Goal: Task Accomplishment & Management: Use online tool/utility

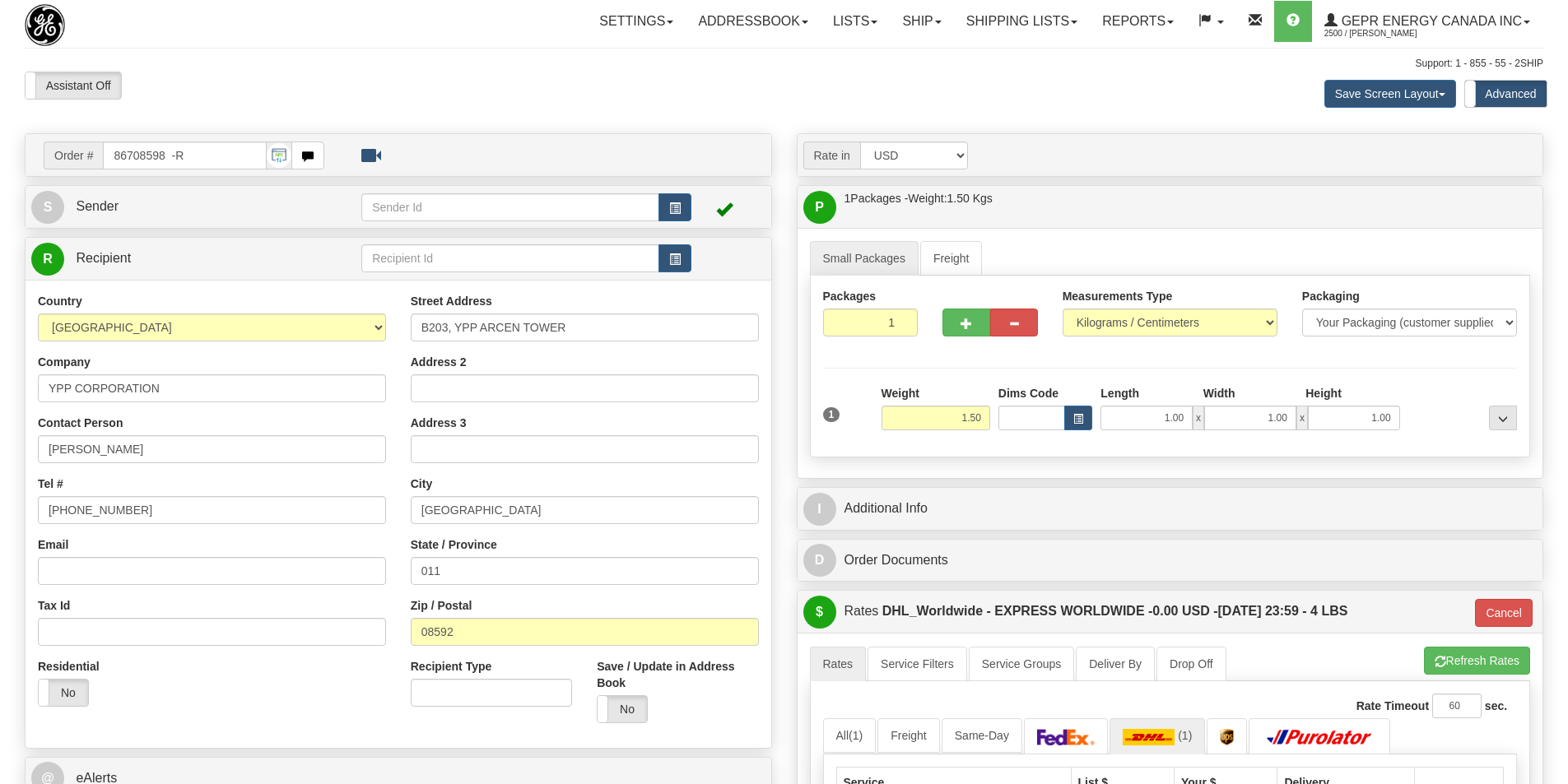
select select "2"
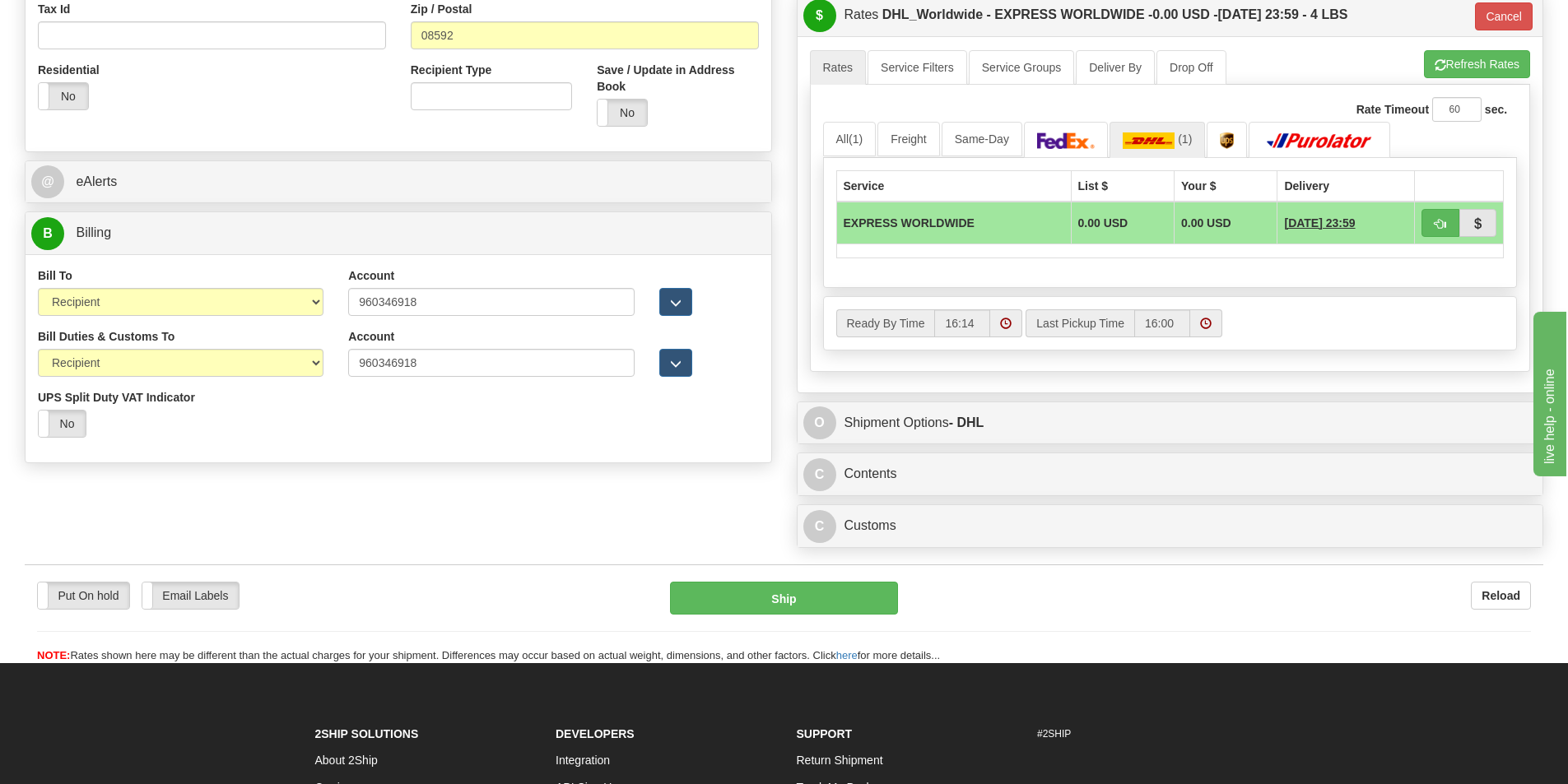
scroll to position [735, 0]
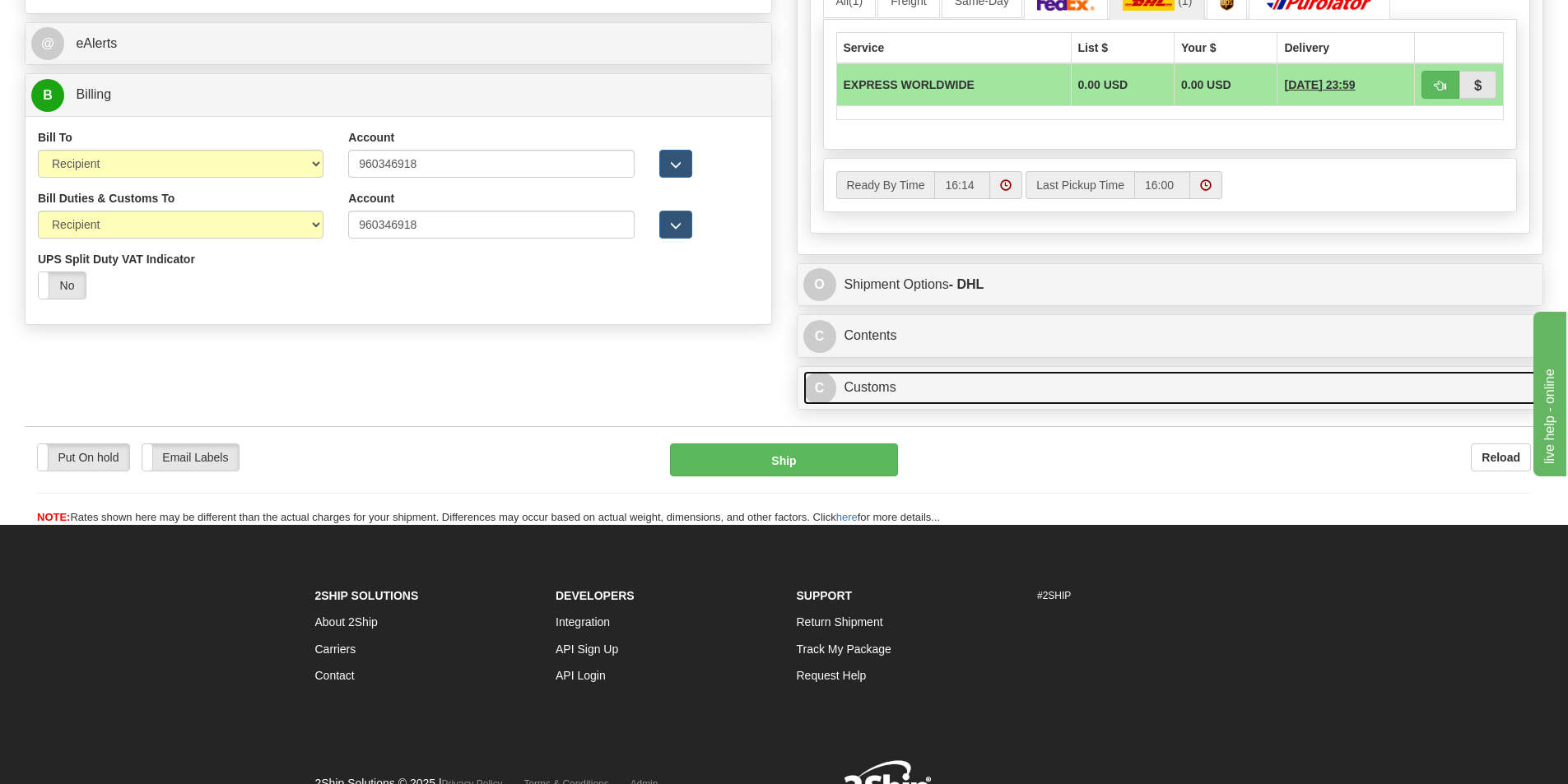
click at [866, 392] on link "C Customs" at bounding box center [1170, 388] width 735 height 34
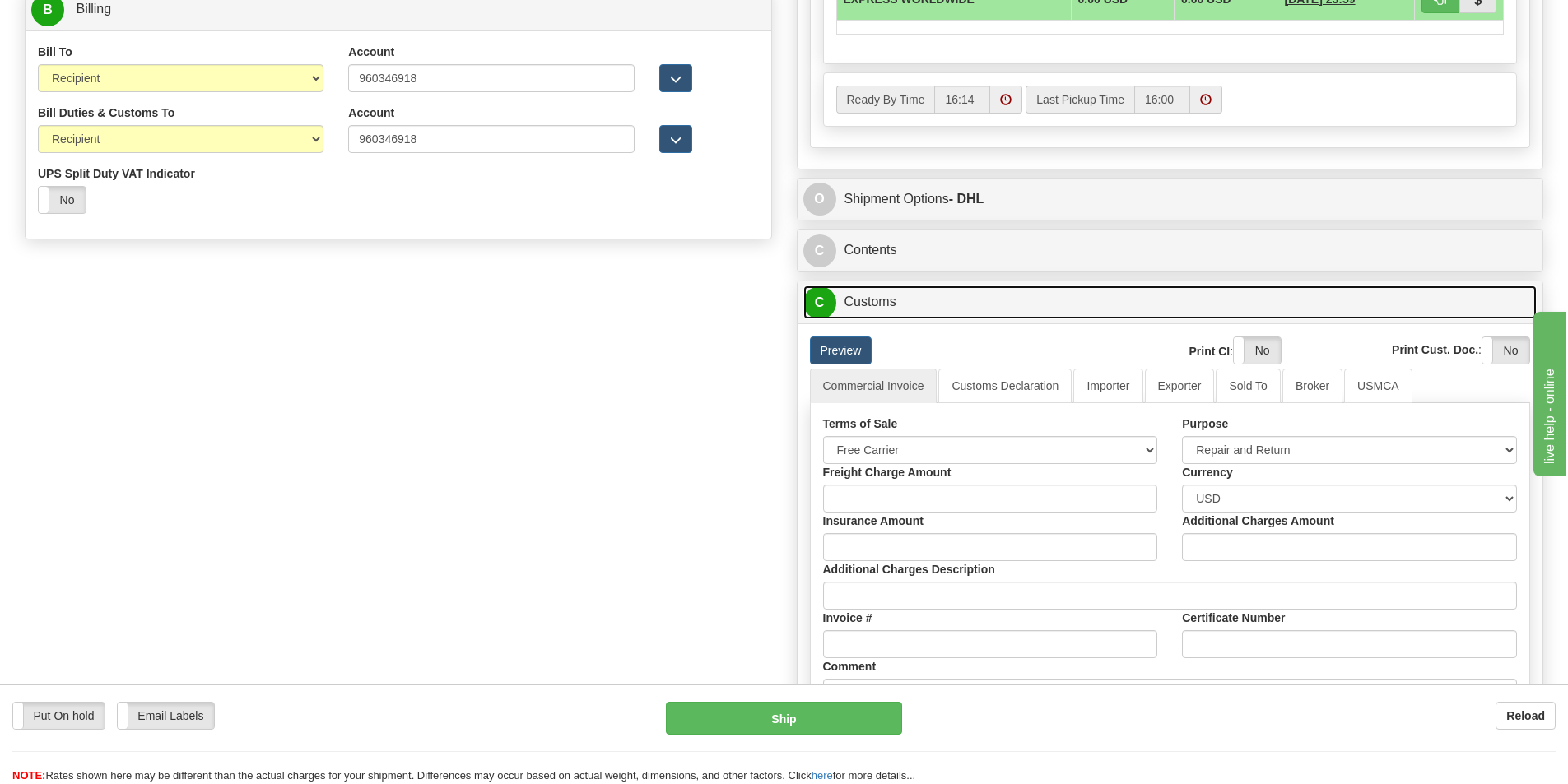
scroll to position [980, 0]
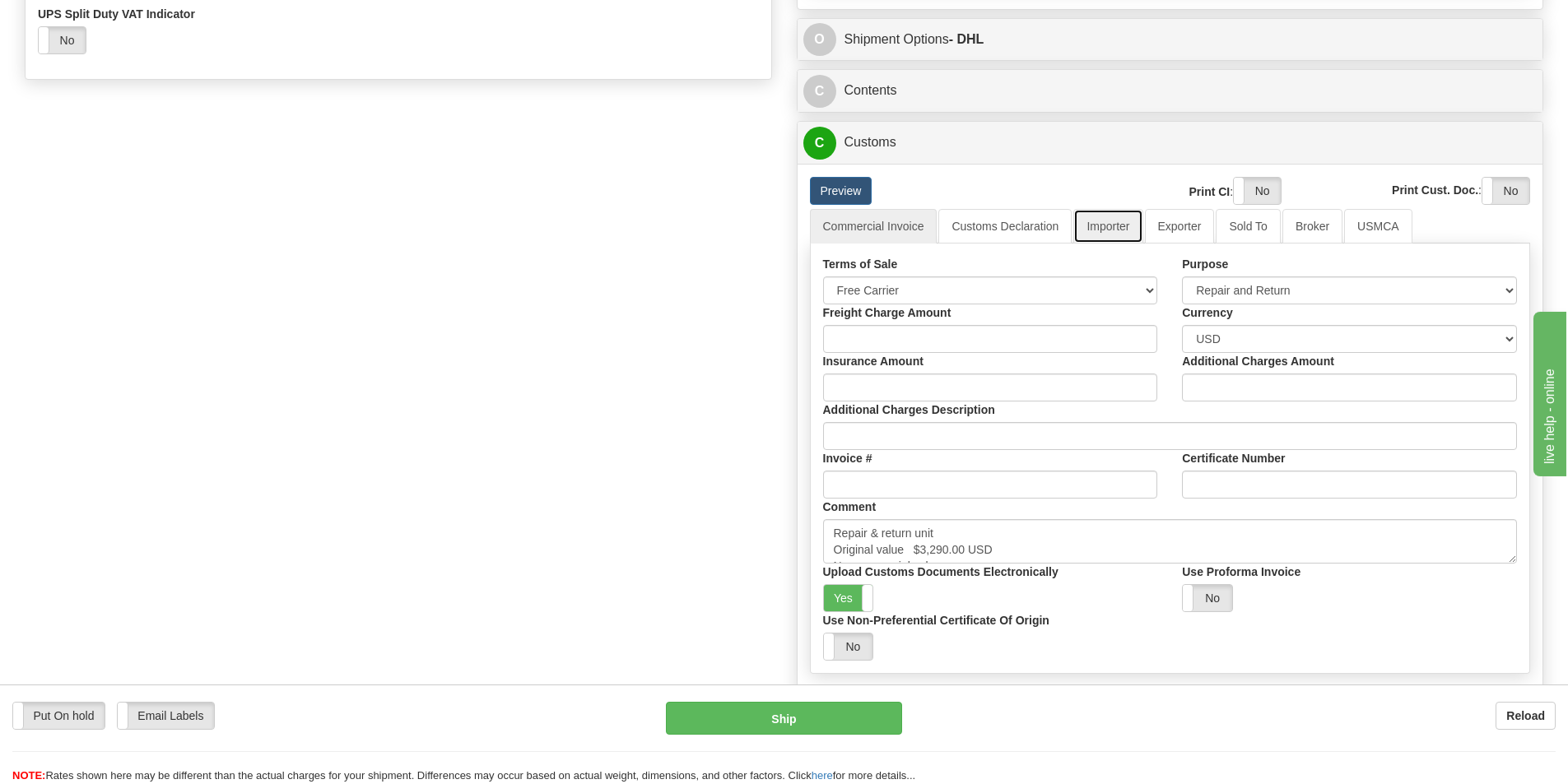
click at [1096, 229] on link "Importer" at bounding box center [1108, 226] width 70 height 35
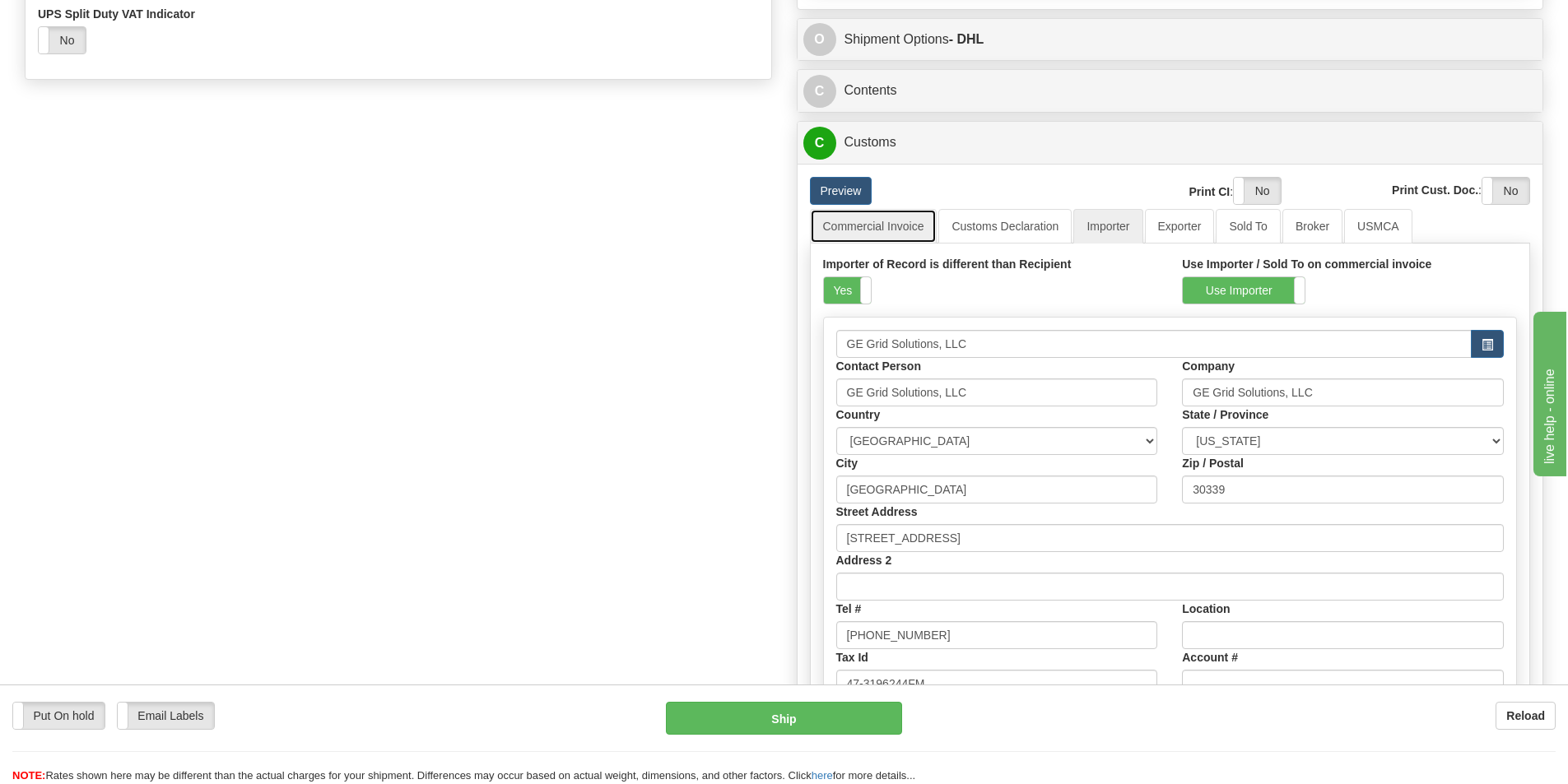
click at [878, 229] on link "Commercial Invoice" at bounding box center [874, 226] width 127 height 35
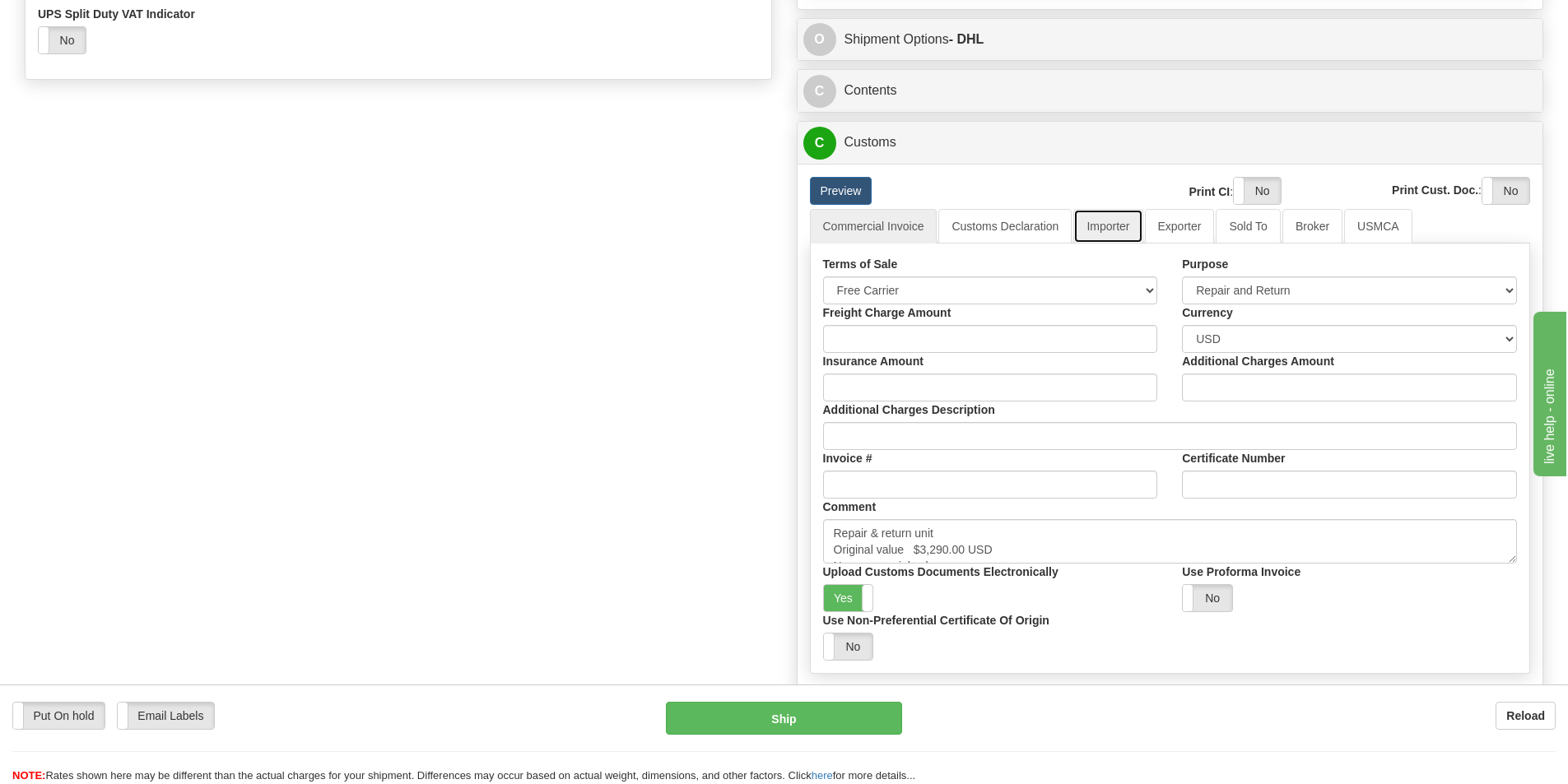
click at [1104, 227] on link "Importer" at bounding box center [1108, 226] width 70 height 35
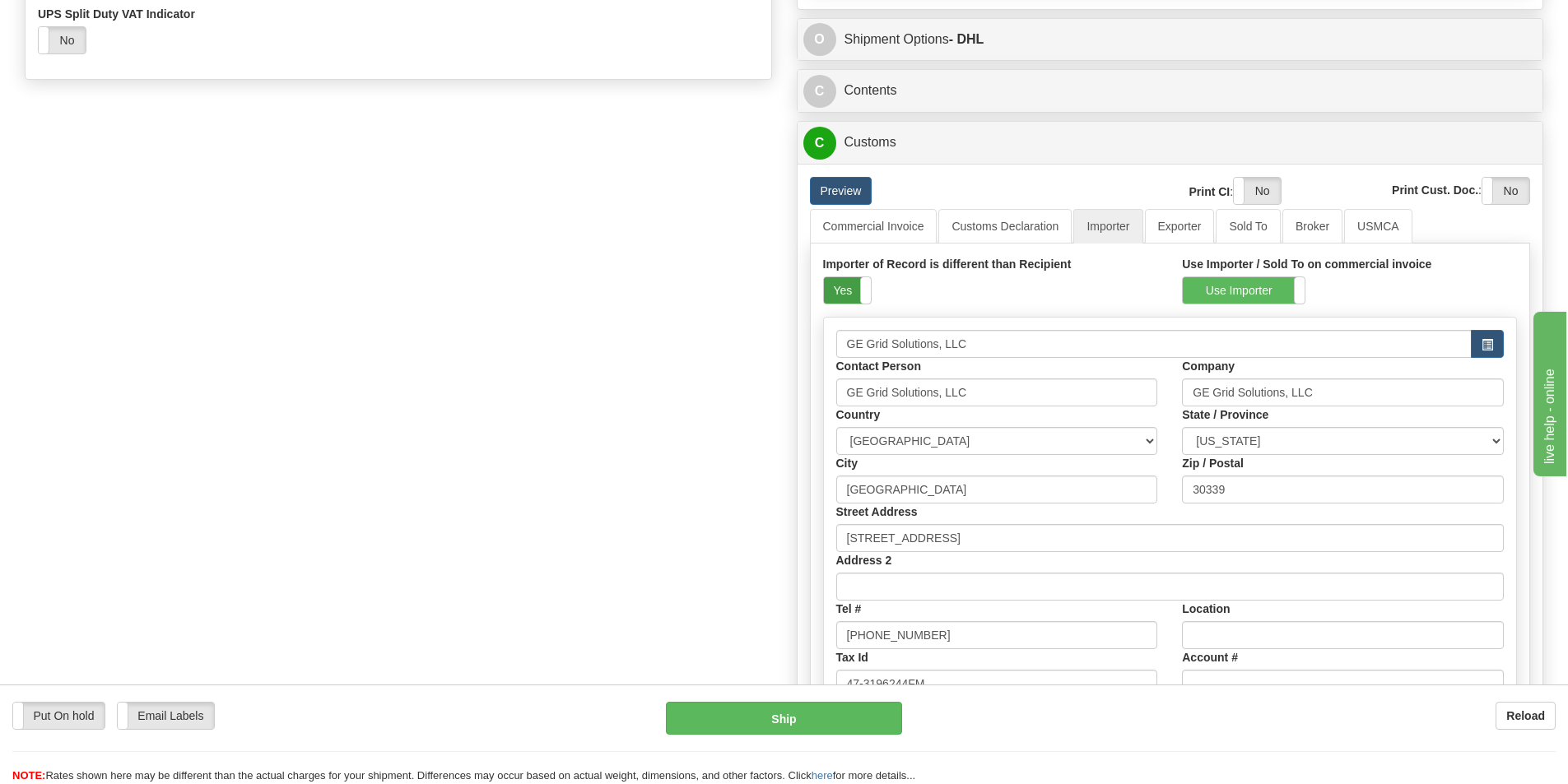
click at [839, 295] on label "Yes" at bounding box center [847, 290] width 47 height 27
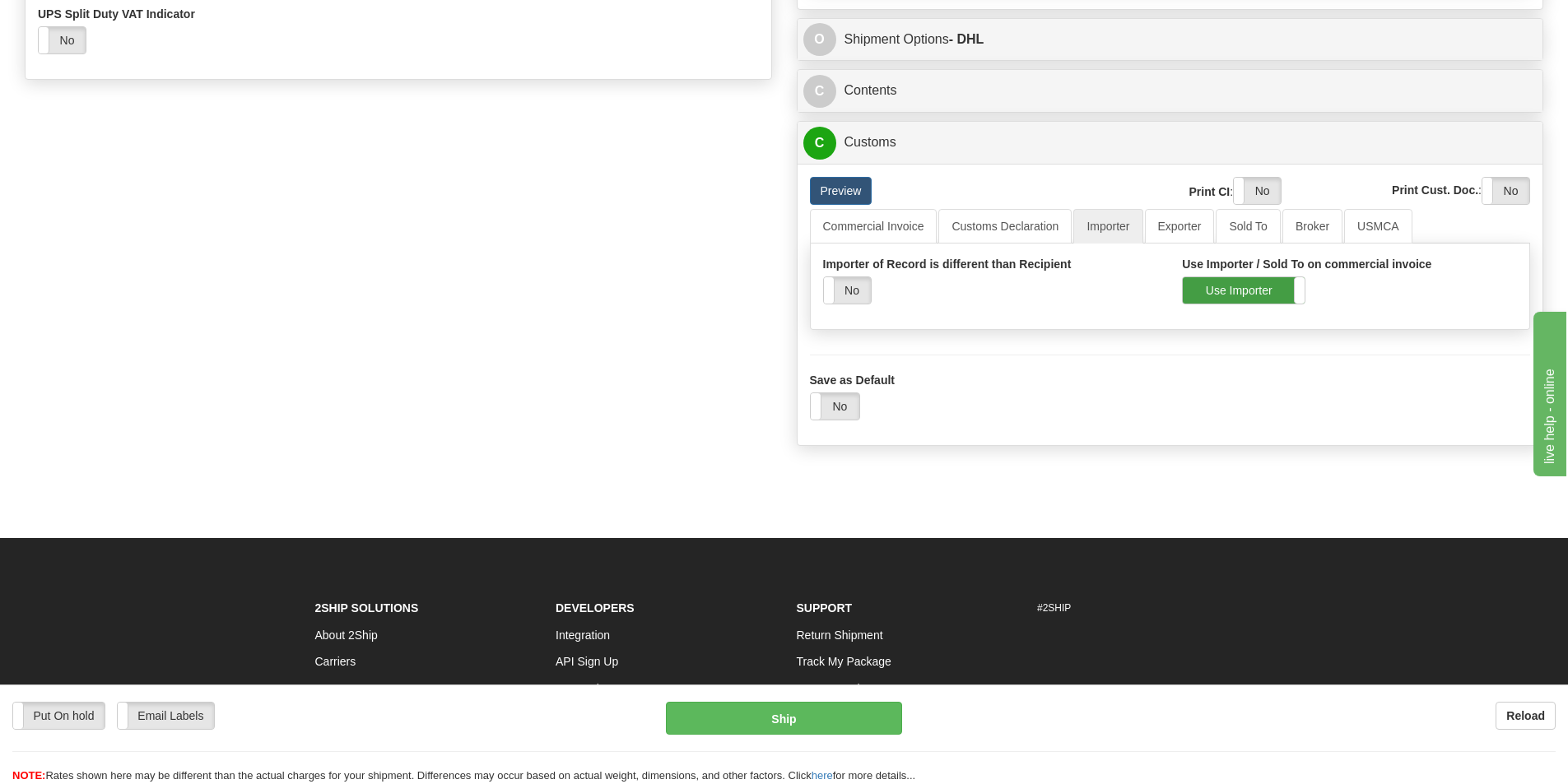
click at [1198, 294] on label "Use Importer" at bounding box center [1244, 290] width 122 height 27
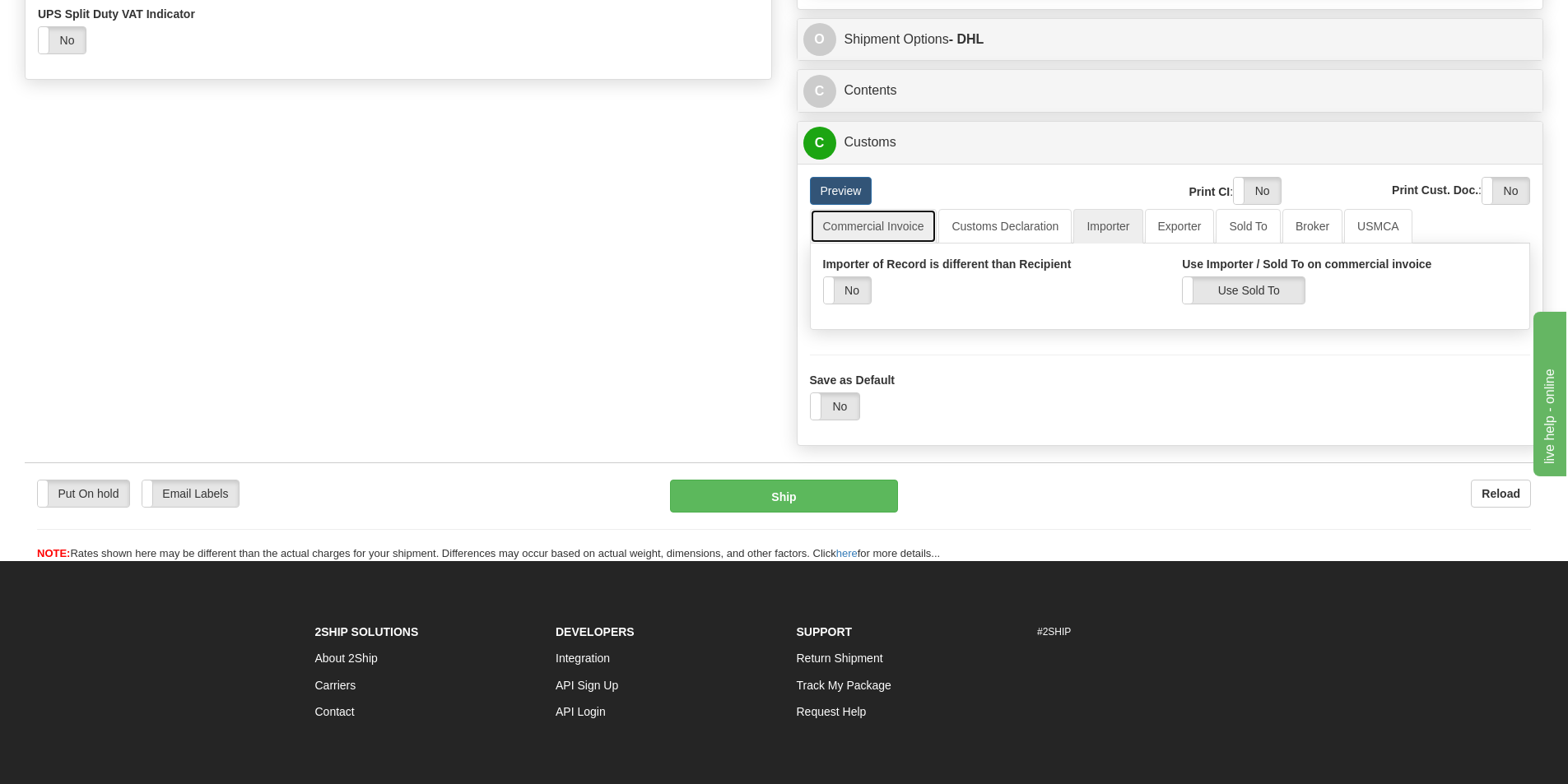
click at [900, 225] on link "Commercial Invoice" at bounding box center [874, 226] width 127 height 35
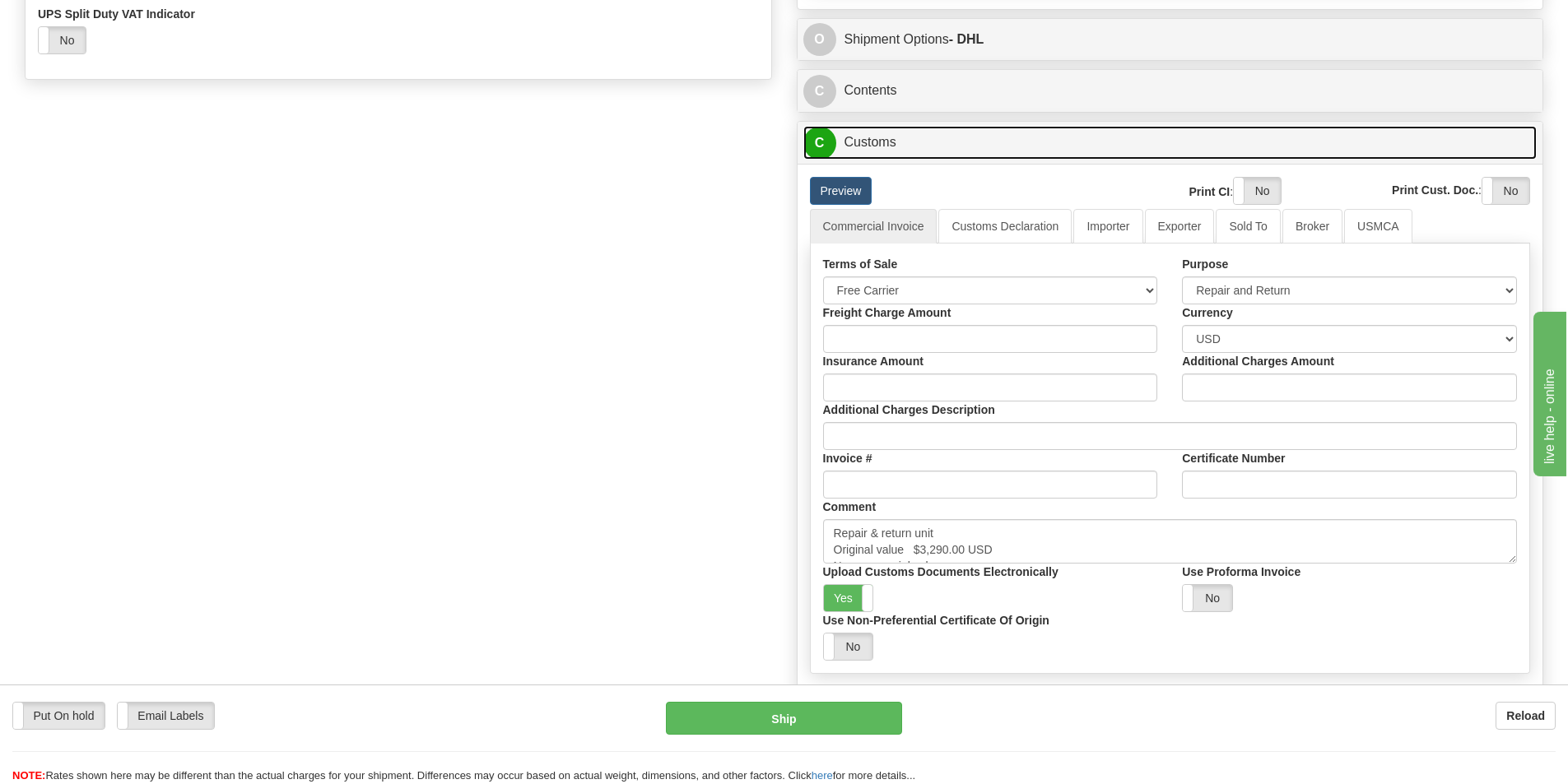
click at [859, 147] on link "C Customs" at bounding box center [1170, 143] width 735 height 34
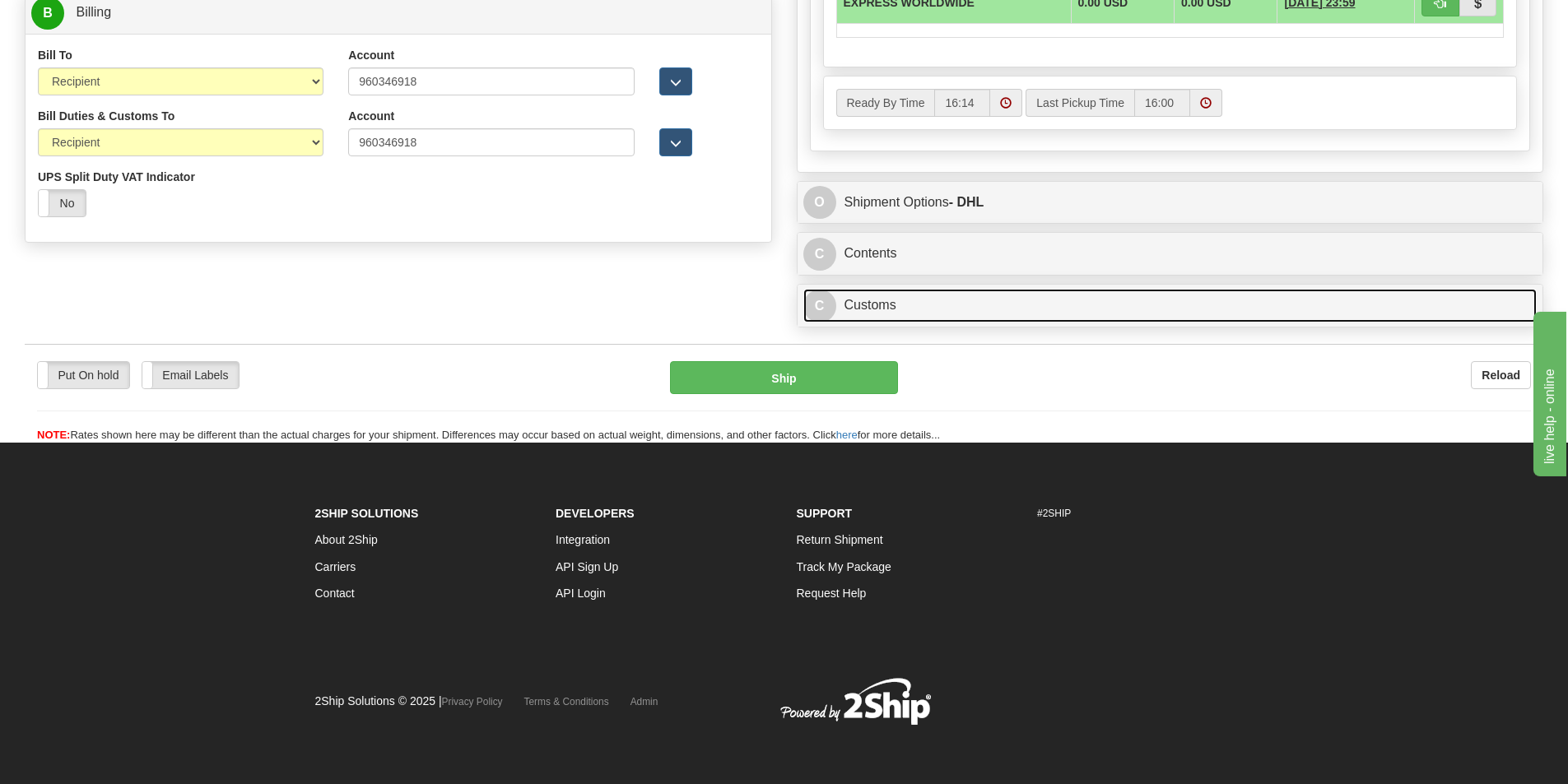
scroll to position [817, 0]
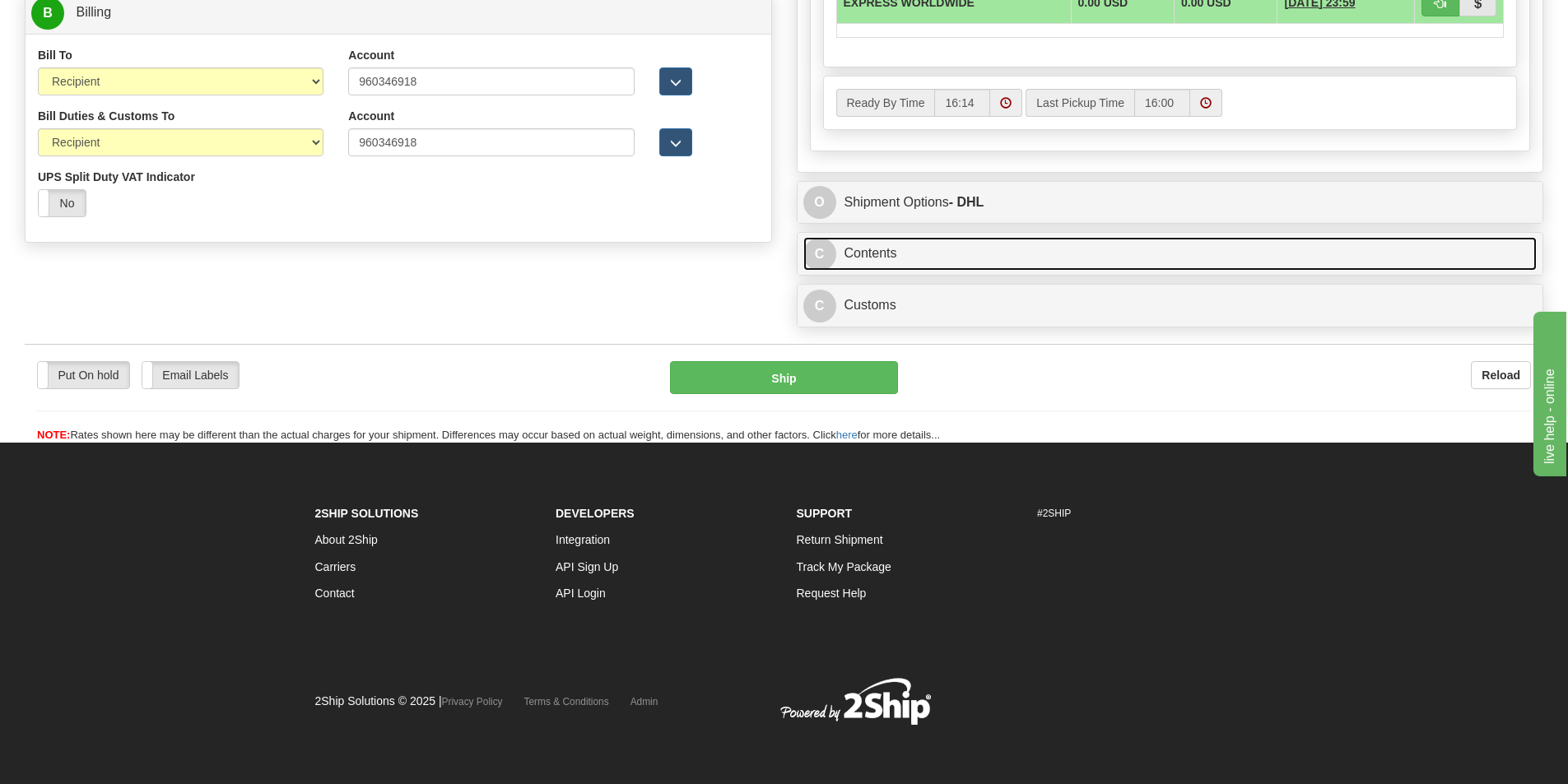
click at [869, 252] on link "C Contents" at bounding box center [1170, 254] width 735 height 34
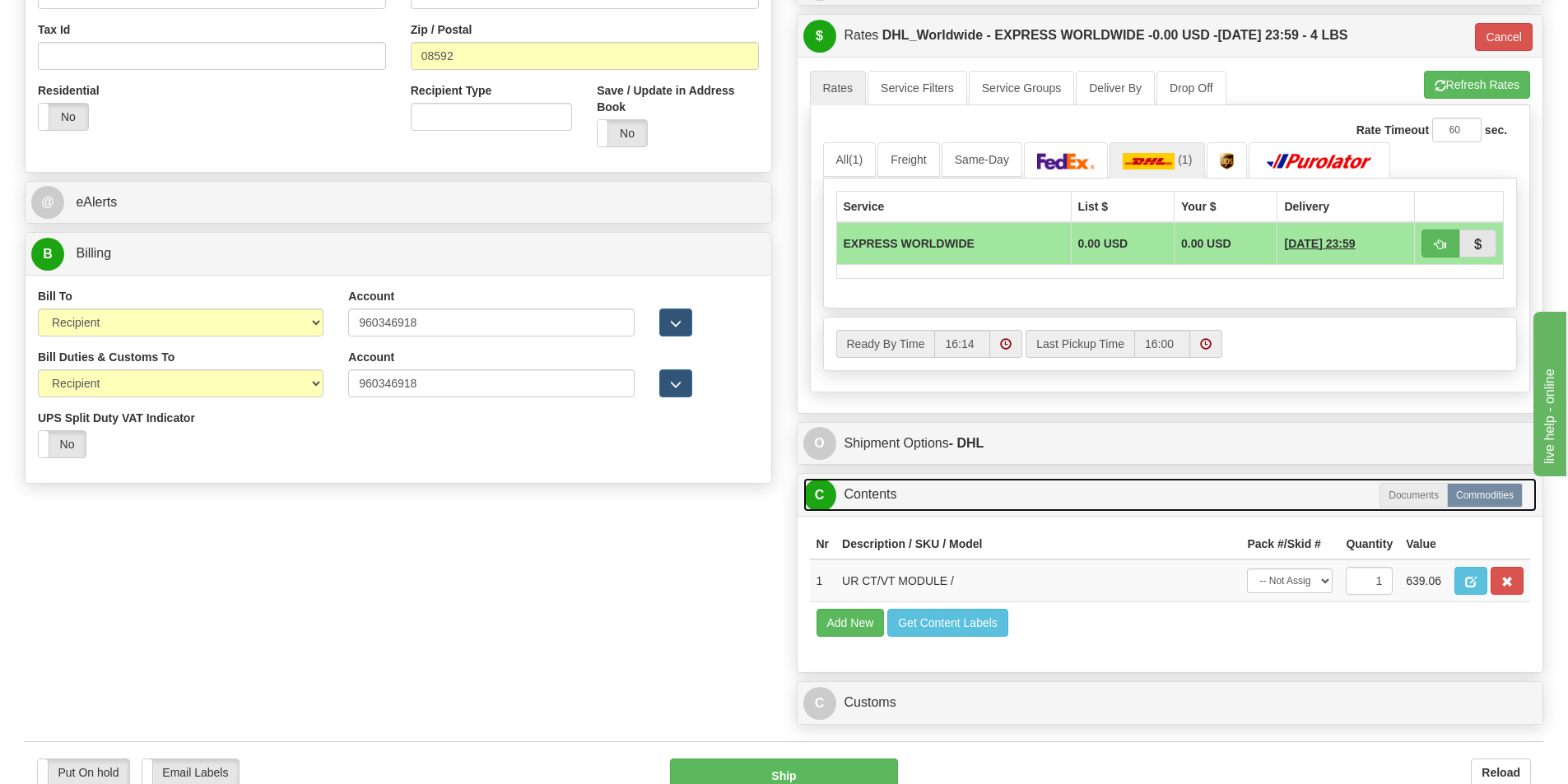
scroll to position [570, 0]
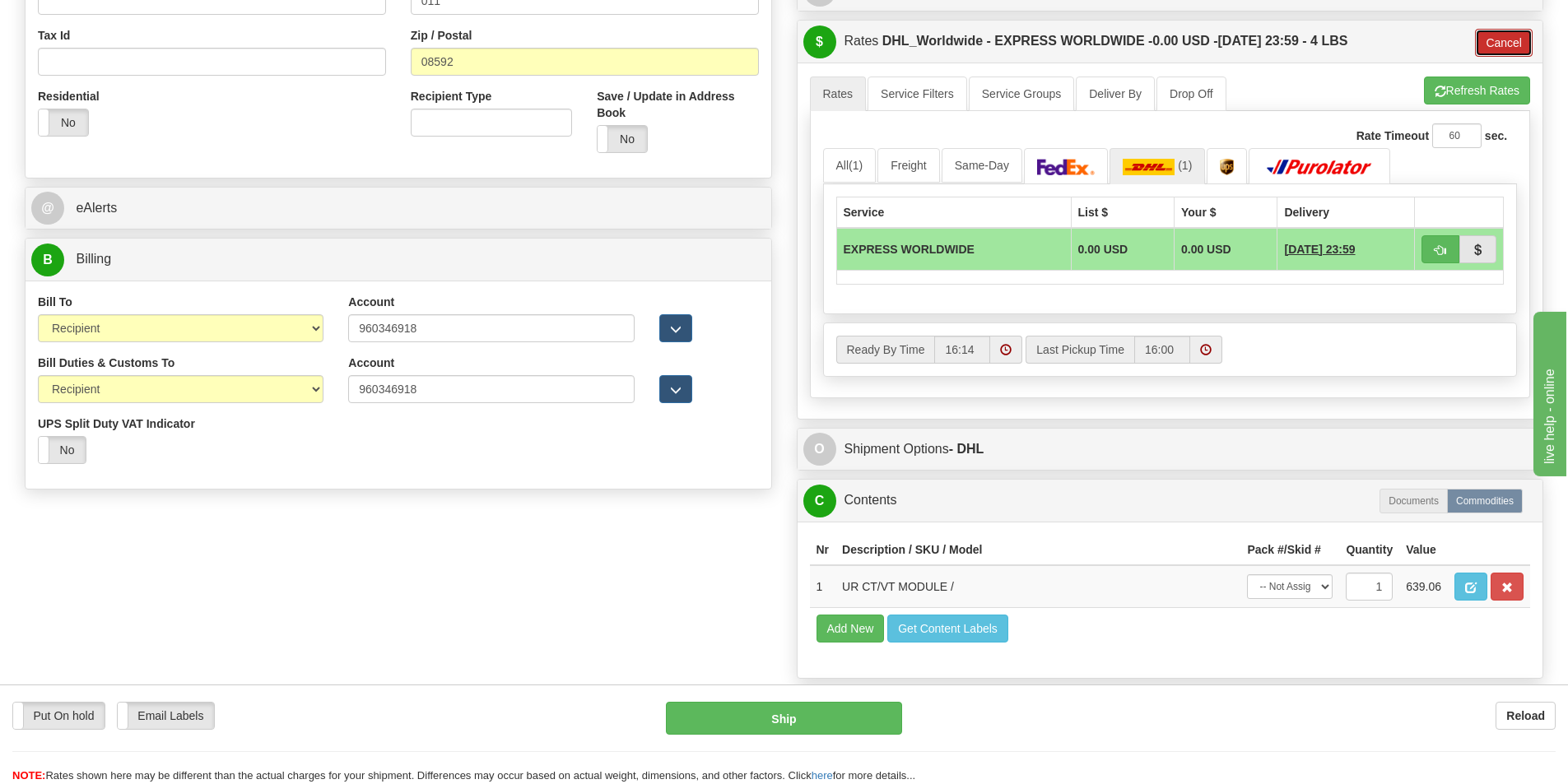
click at [1504, 45] on button "Cancel" at bounding box center [1504, 42] width 58 height 28
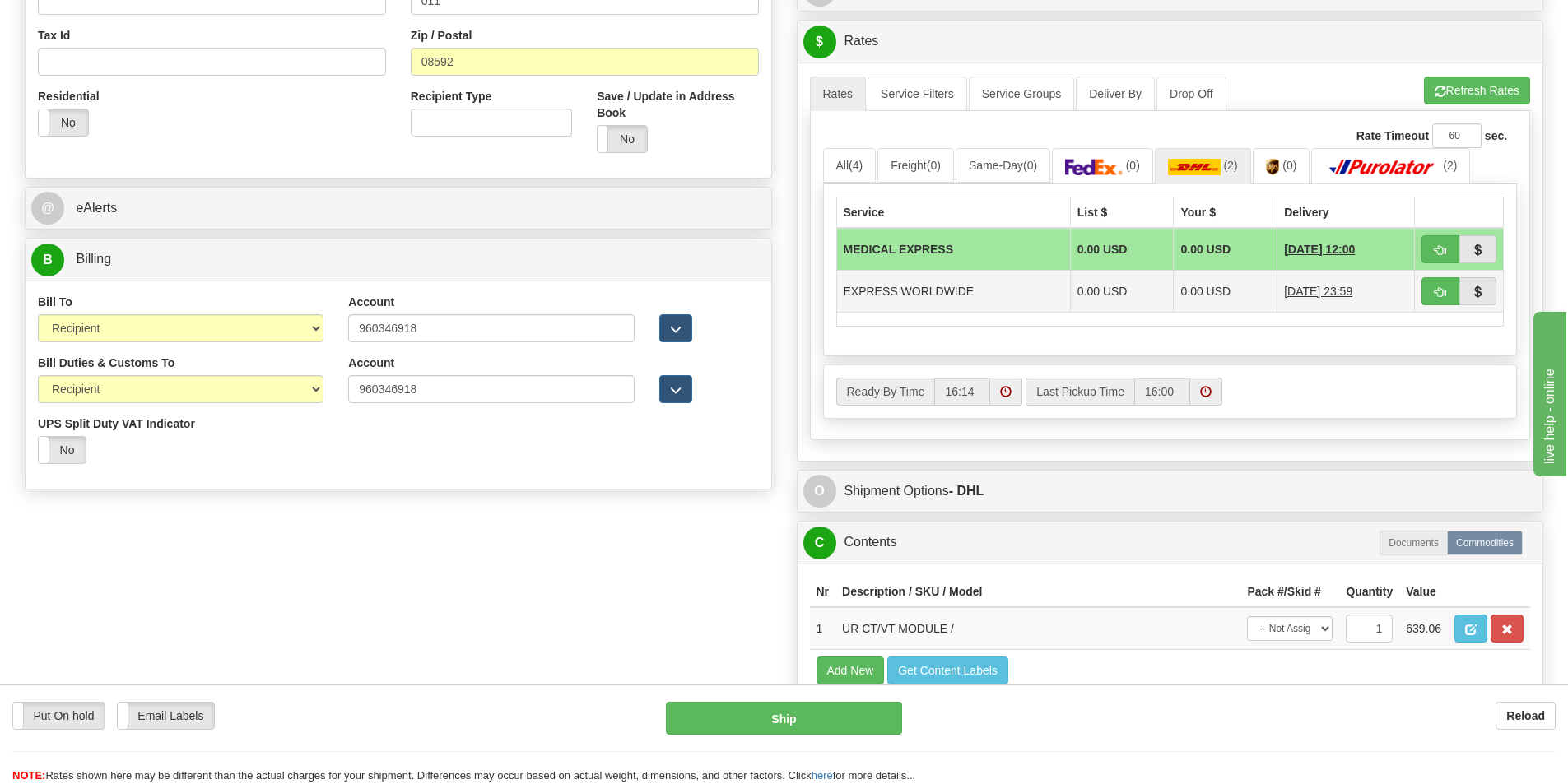
click at [1218, 296] on td "0.00 USD" at bounding box center [1226, 290] width 103 height 42
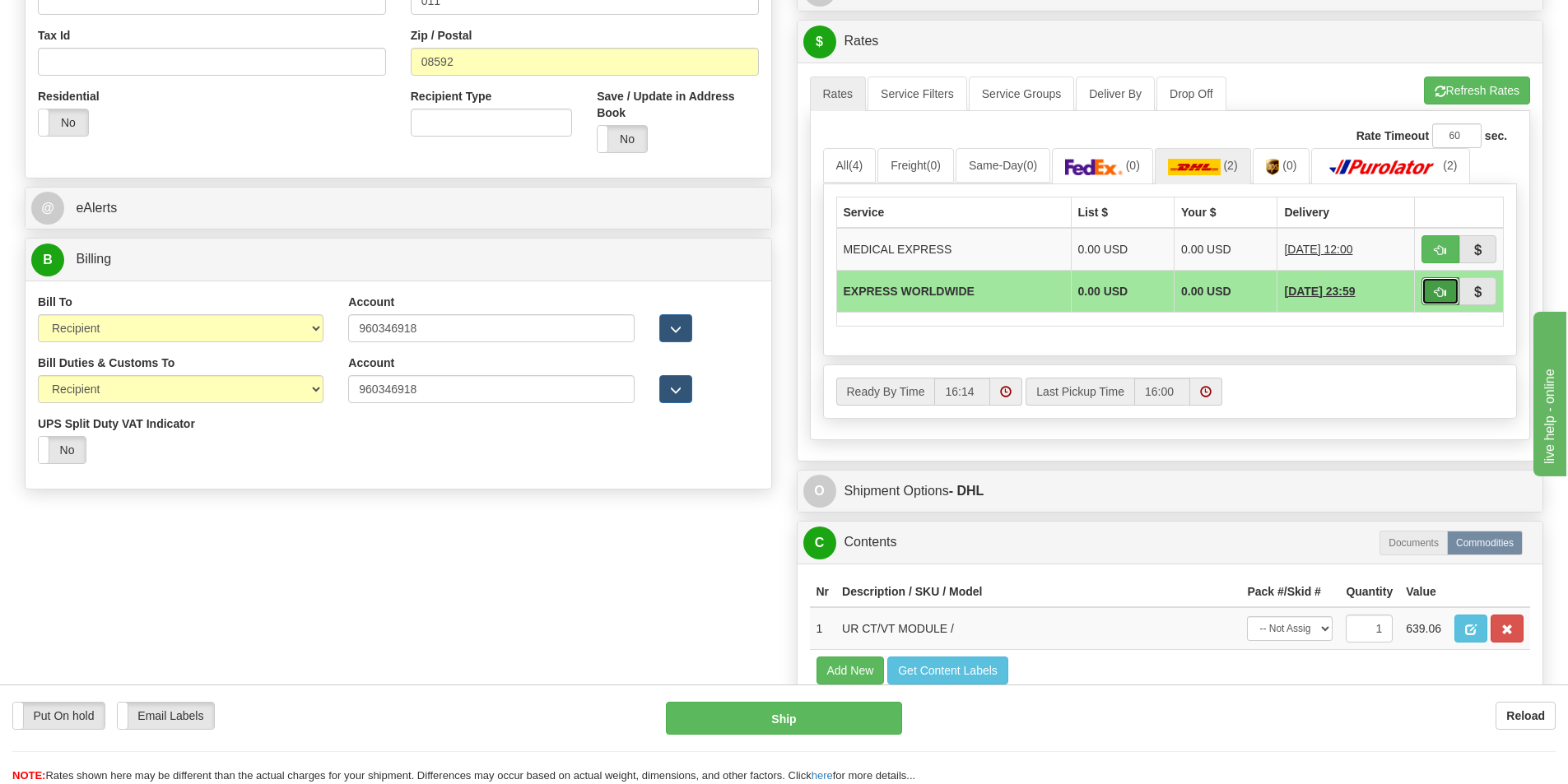
click at [1437, 289] on span "button" at bounding box center [1440, 292] width 12 height 11
type input "P"
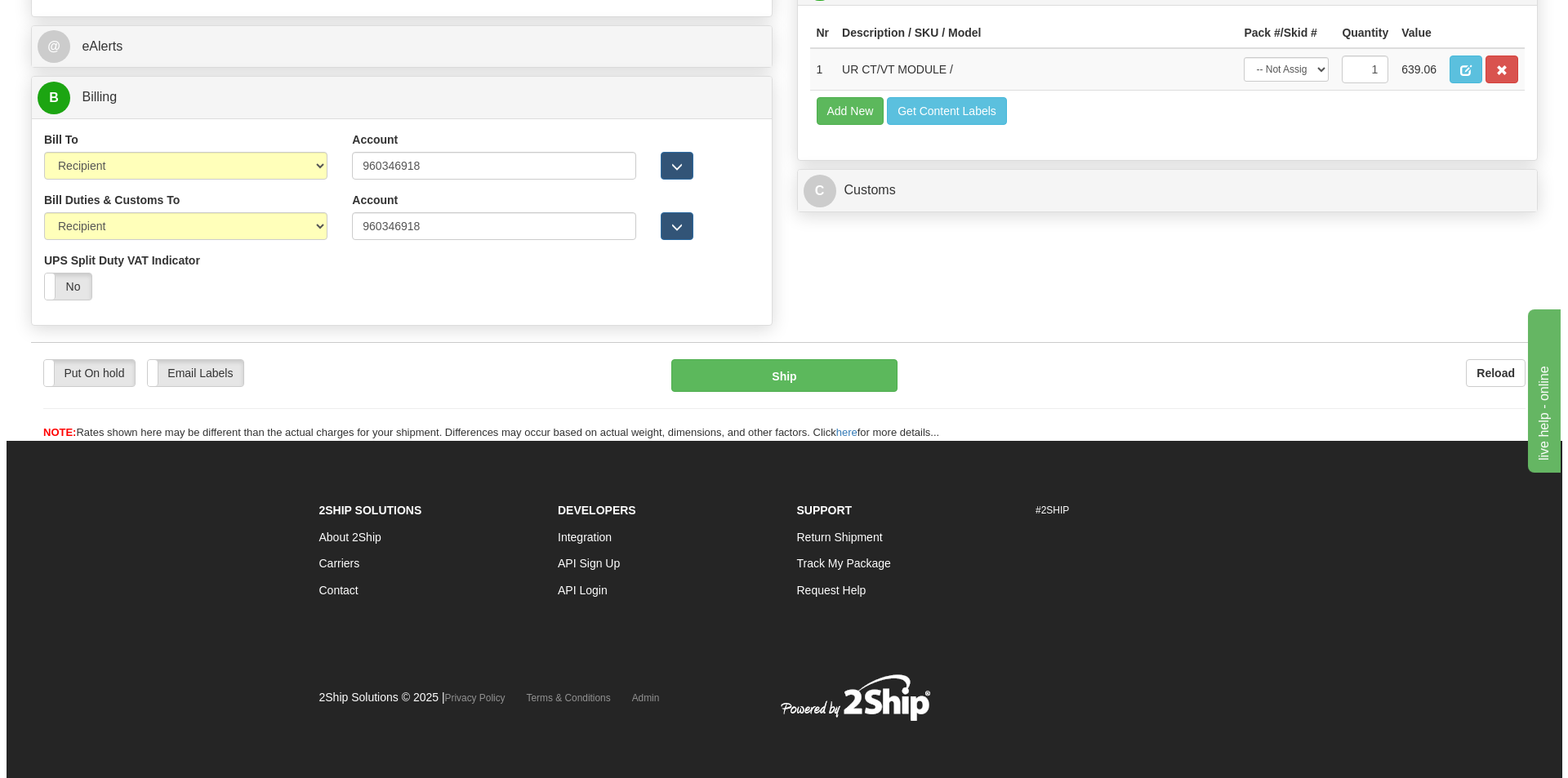
scroll to position [728, 0]
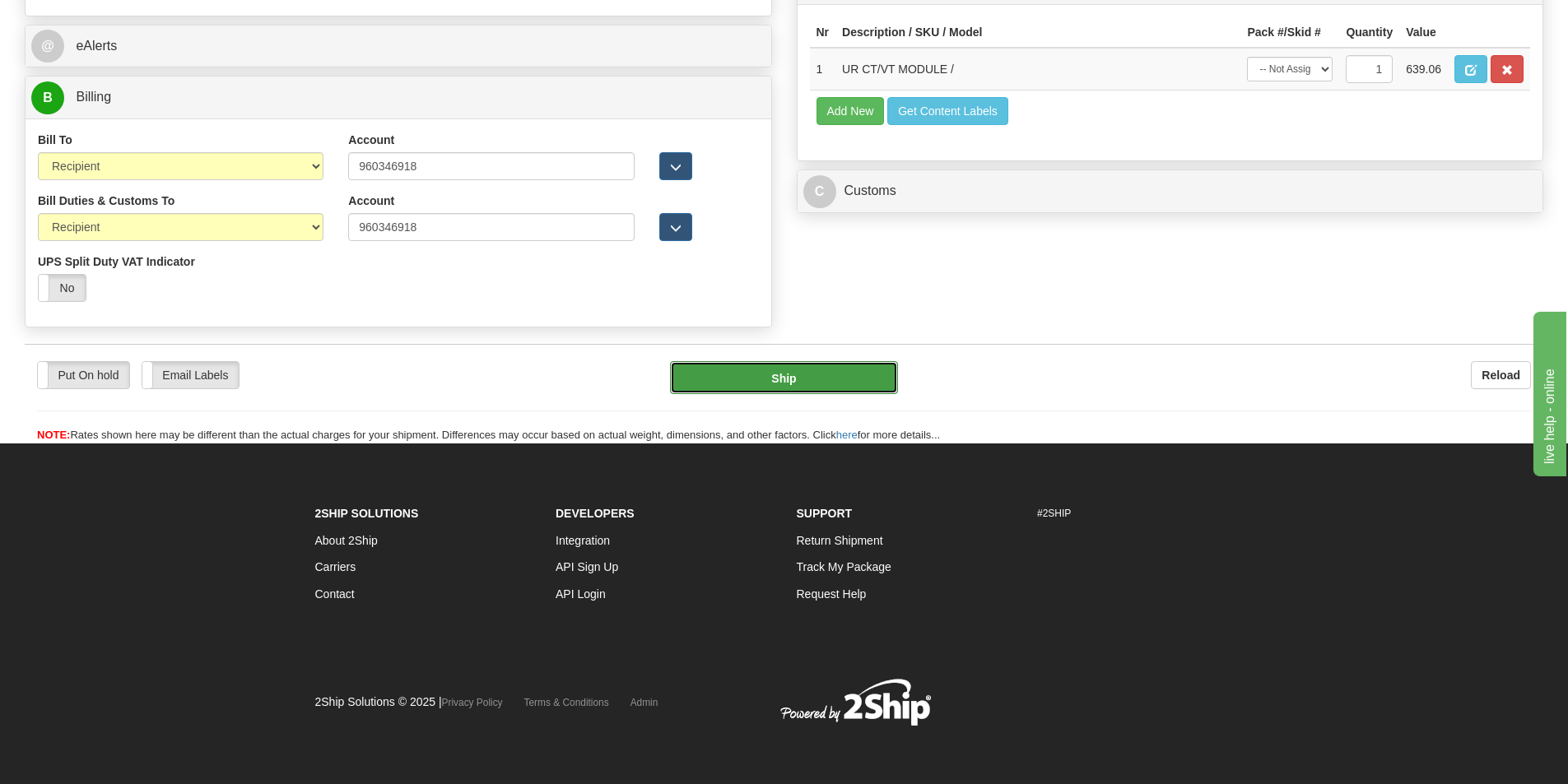
click at [785, 370] on button "Ship" at bounding box center [784, 377] width 228 height 33
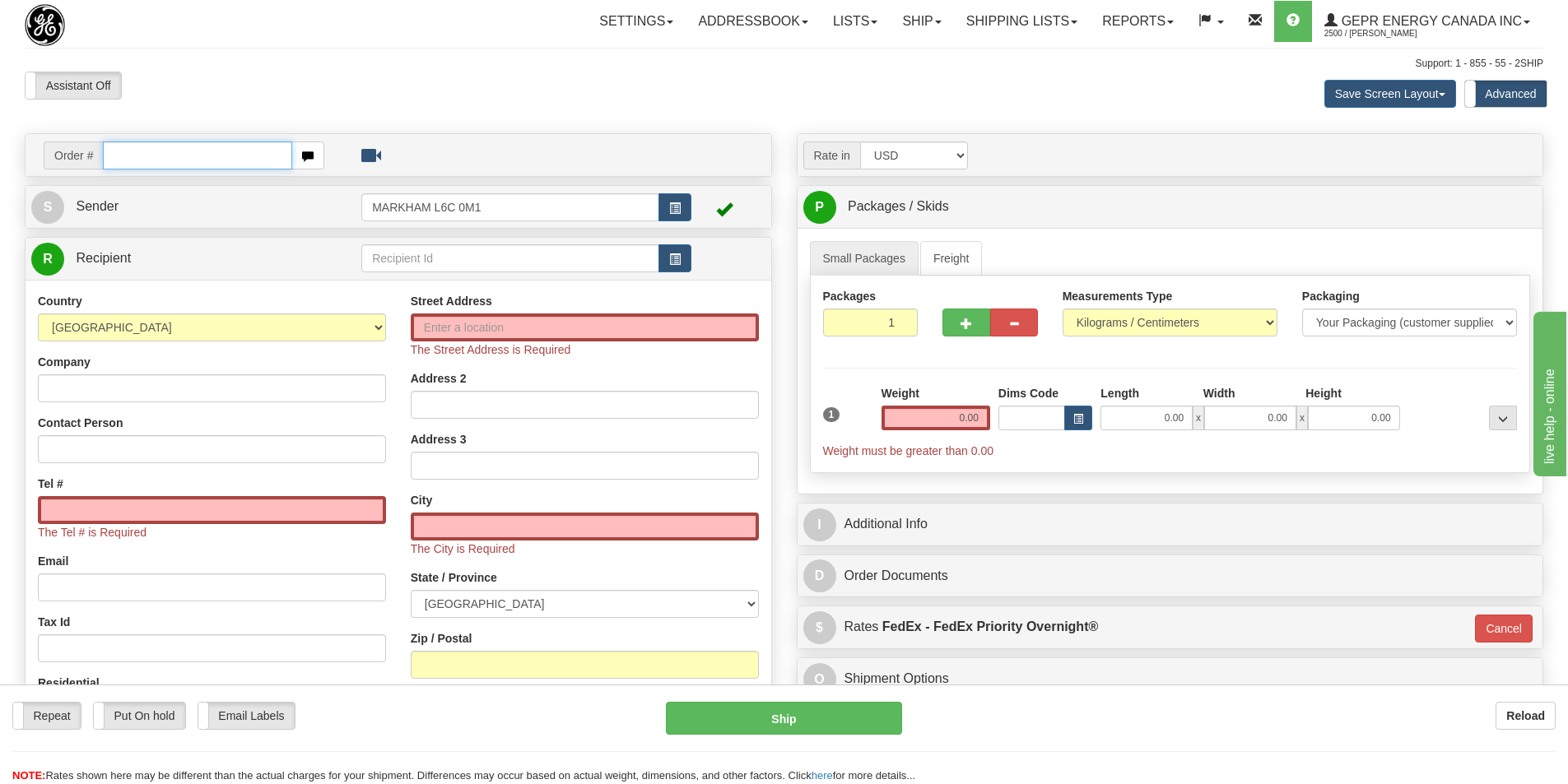
drag, startPoint x: 142, startPoint y: 159, endPoint x: 135, endPoint y: 167, distance: 10.6
click at [142, 159] on input "text" at bounding box center [197, 155] width 189 height 28
paste input "86709072"
type input "86709072"
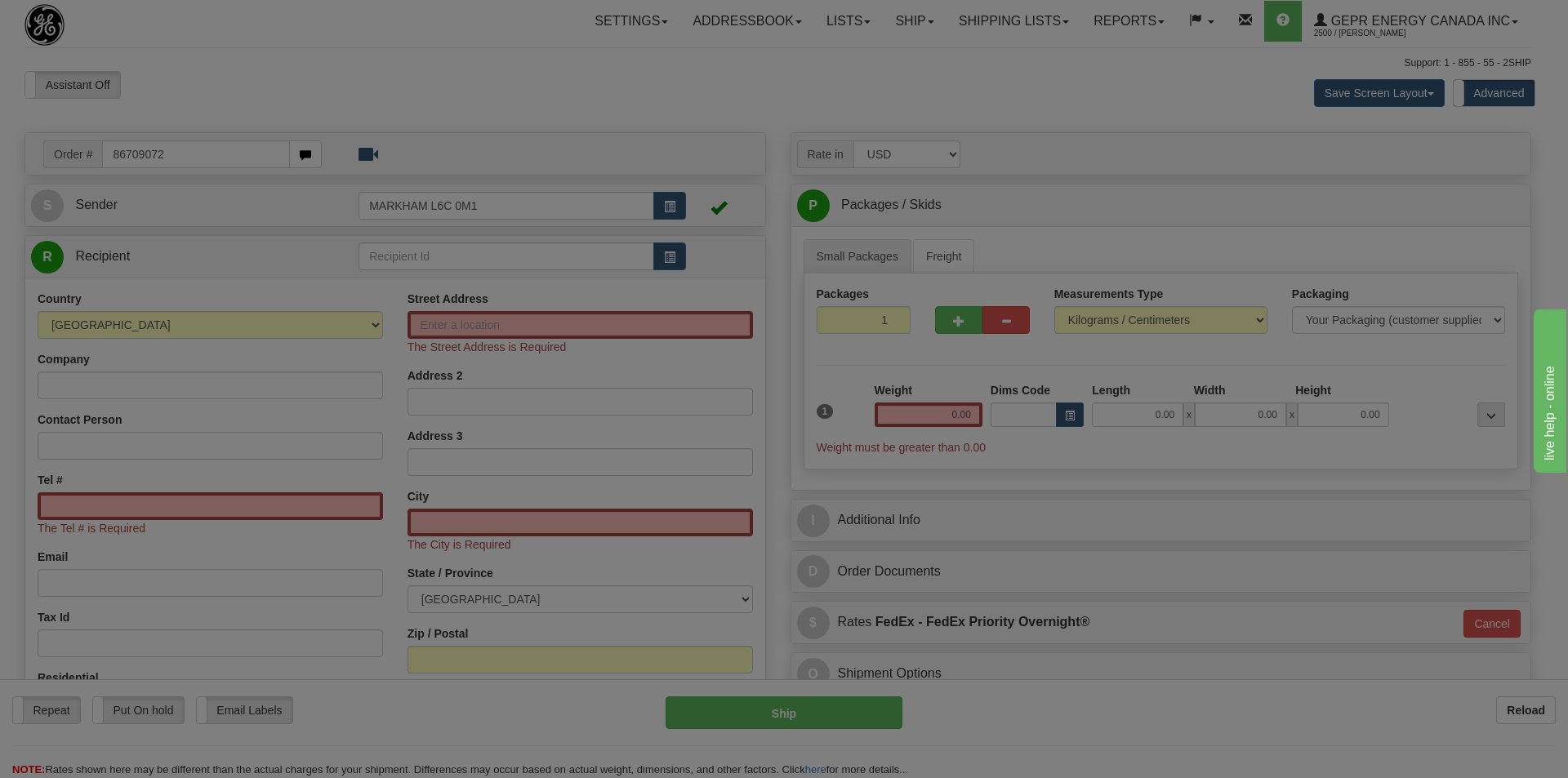
drag, startPoint x: 234, startPoint y: 96, endPoint x: 225, endPoint y: 91, distance: 10.3
click at [228, 95] on body "Training Course Close Toggle navigation Settings Shipping Preferences New Recip…" at bounding box center [784, 389] width 1568 height 778
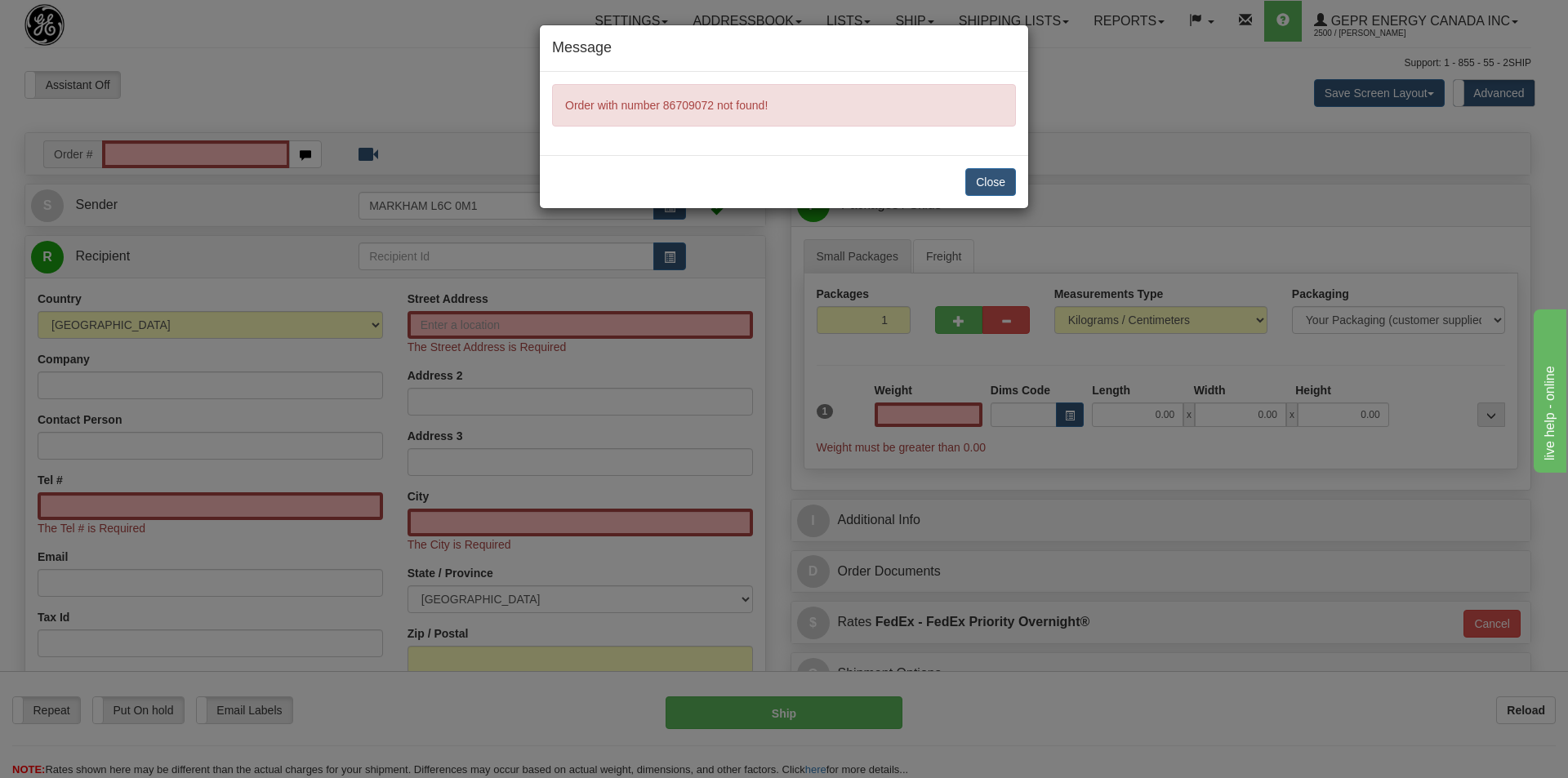
type input "0.00"
click at [975, 189] on button "Close" at bounding box center [990, 181] width 50 height 27
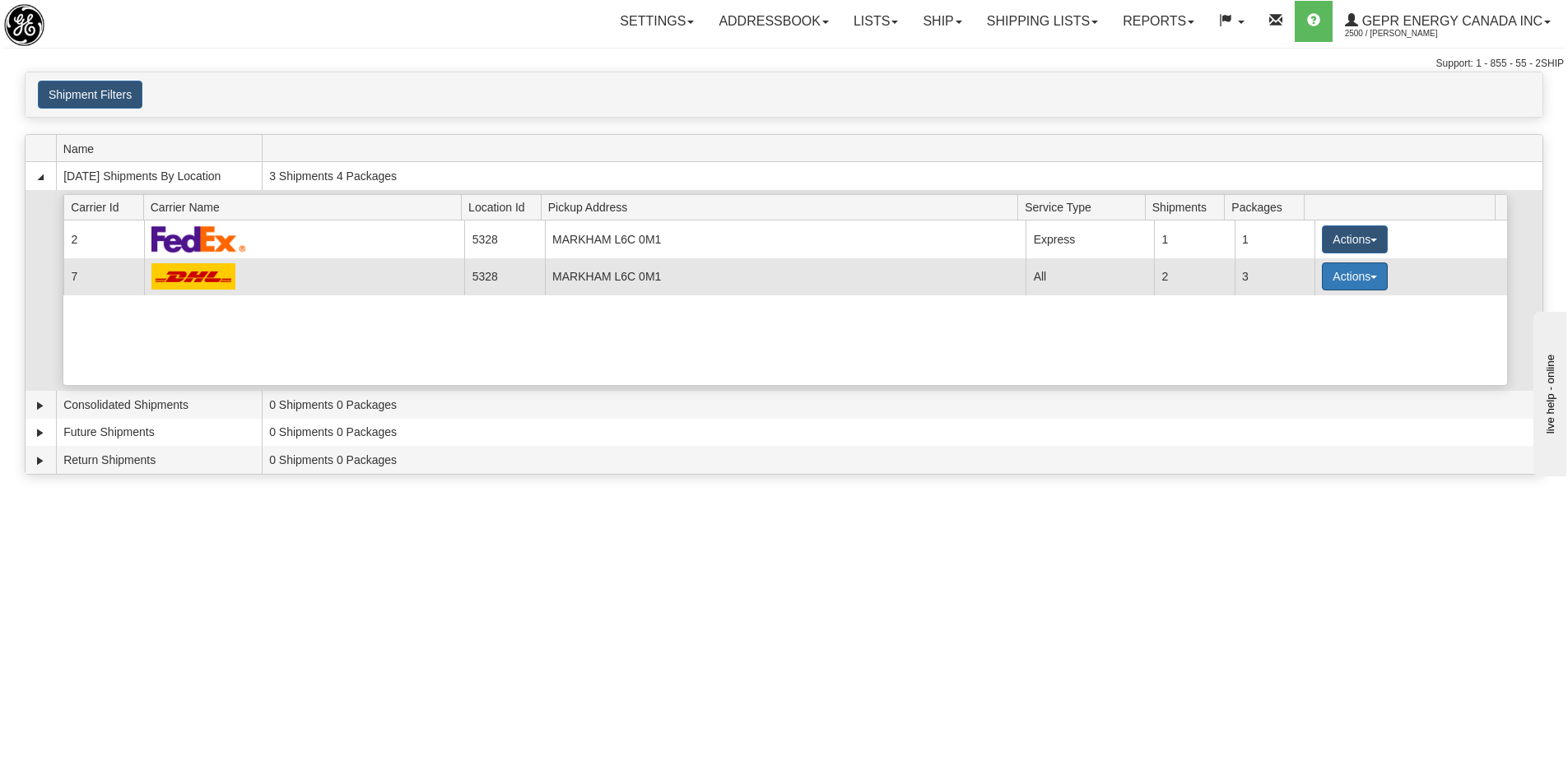
click at [1341, 277] on button "Actions" at bounding box center [1355, 276] width 66 height 28
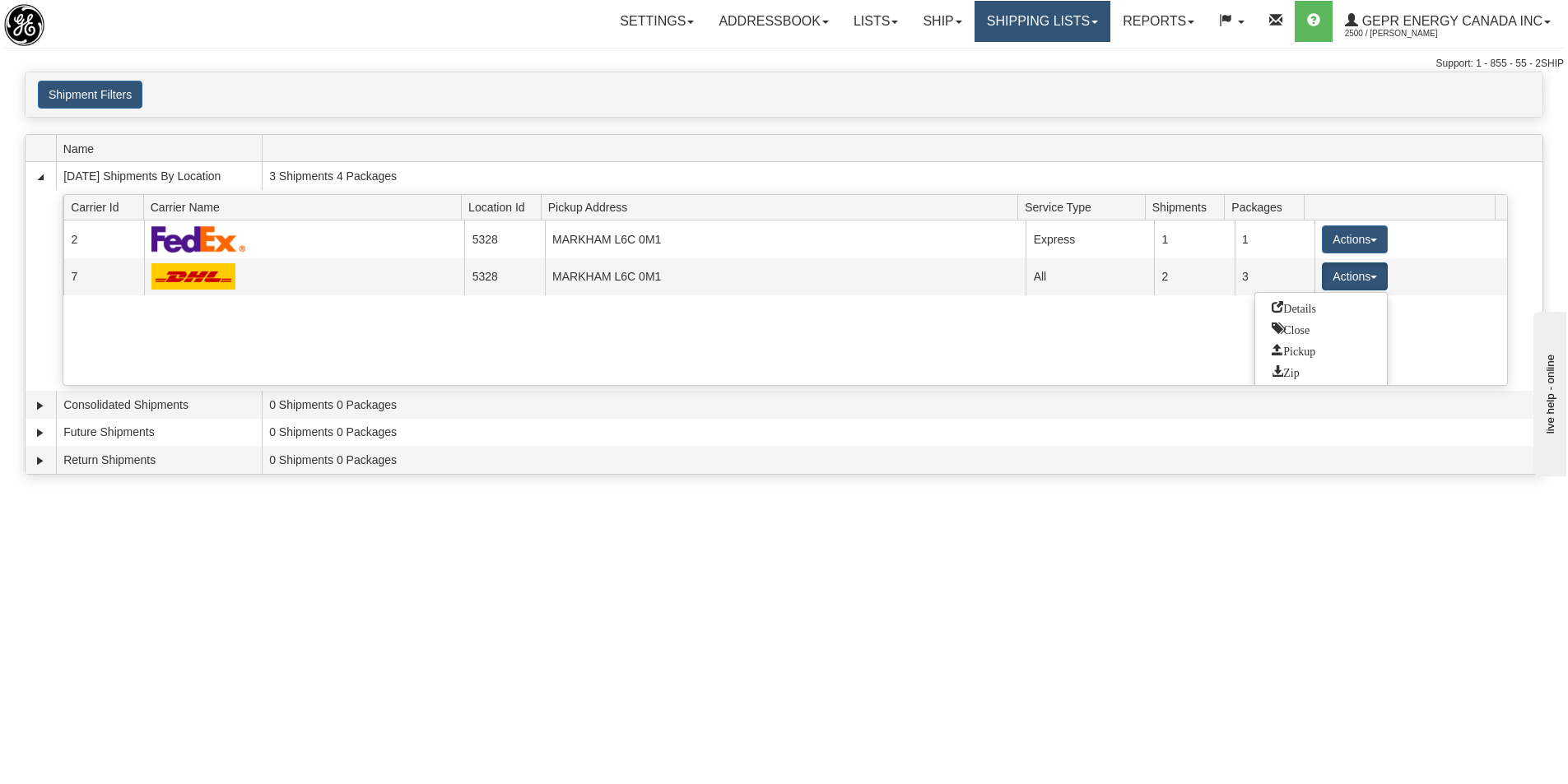
click at [1001, 13] on link "Shipping lists" at bounding box center [1042, 21] width 135 height 41
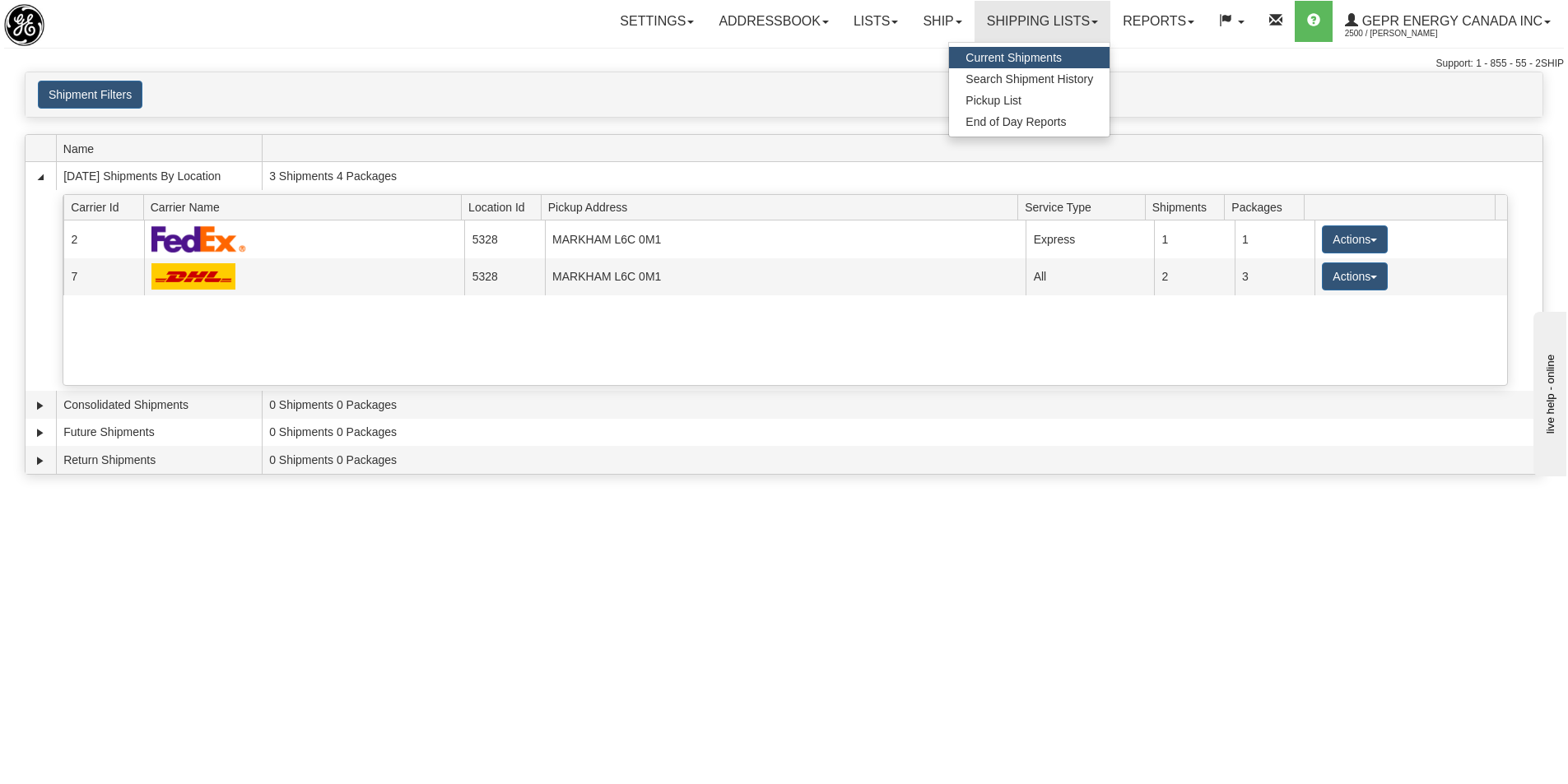
click at [1022, 58] on span "Current Shipments" at bounding box center [1014, 57] width 96 height 13
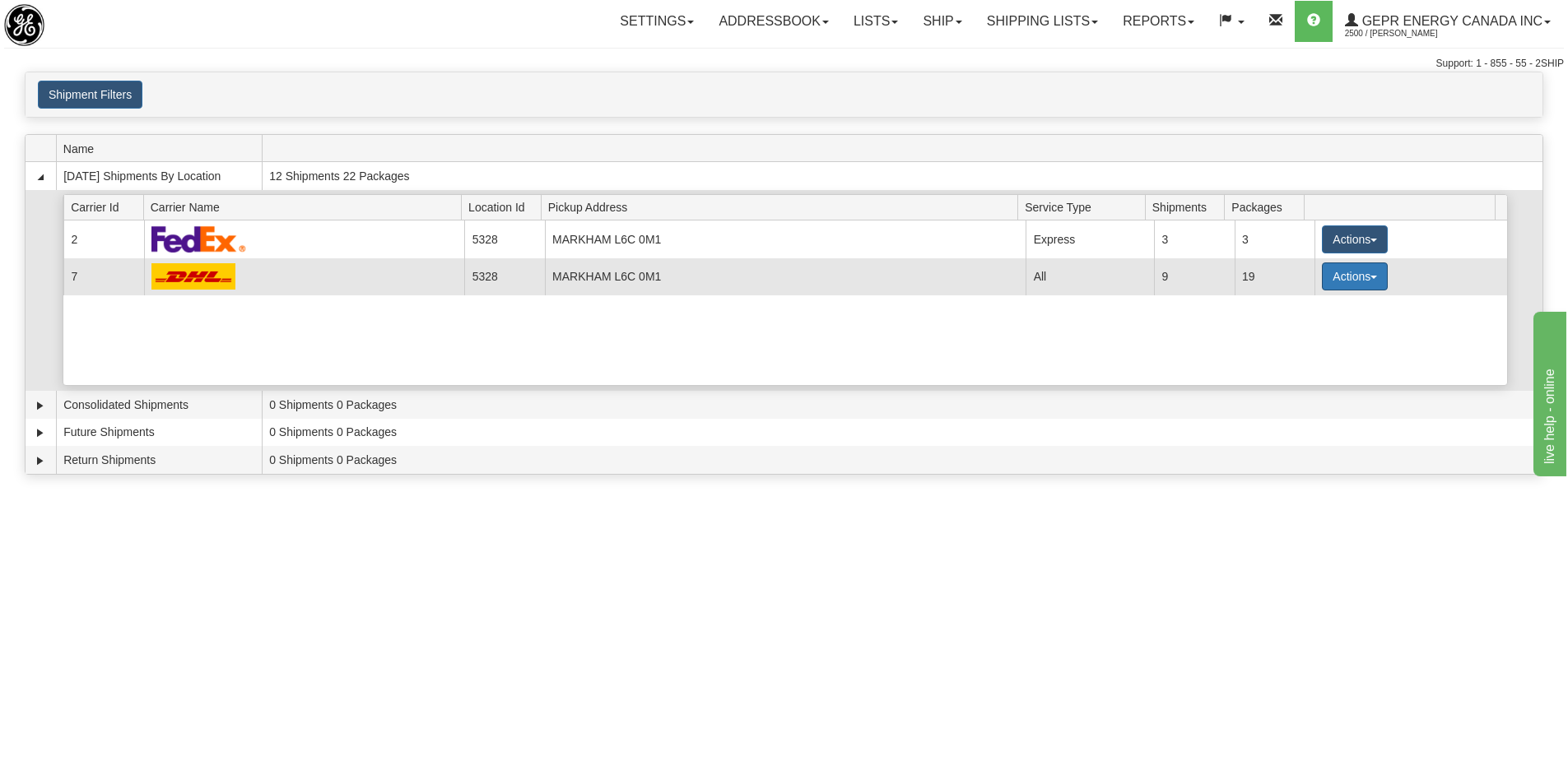
click at [1339, 282] on button "Actions" at bounding box center [1355, 276] width 66 height 28
click at [1296, 306] on span "Details" at bounding box center [1294, 306] width 45 height 12
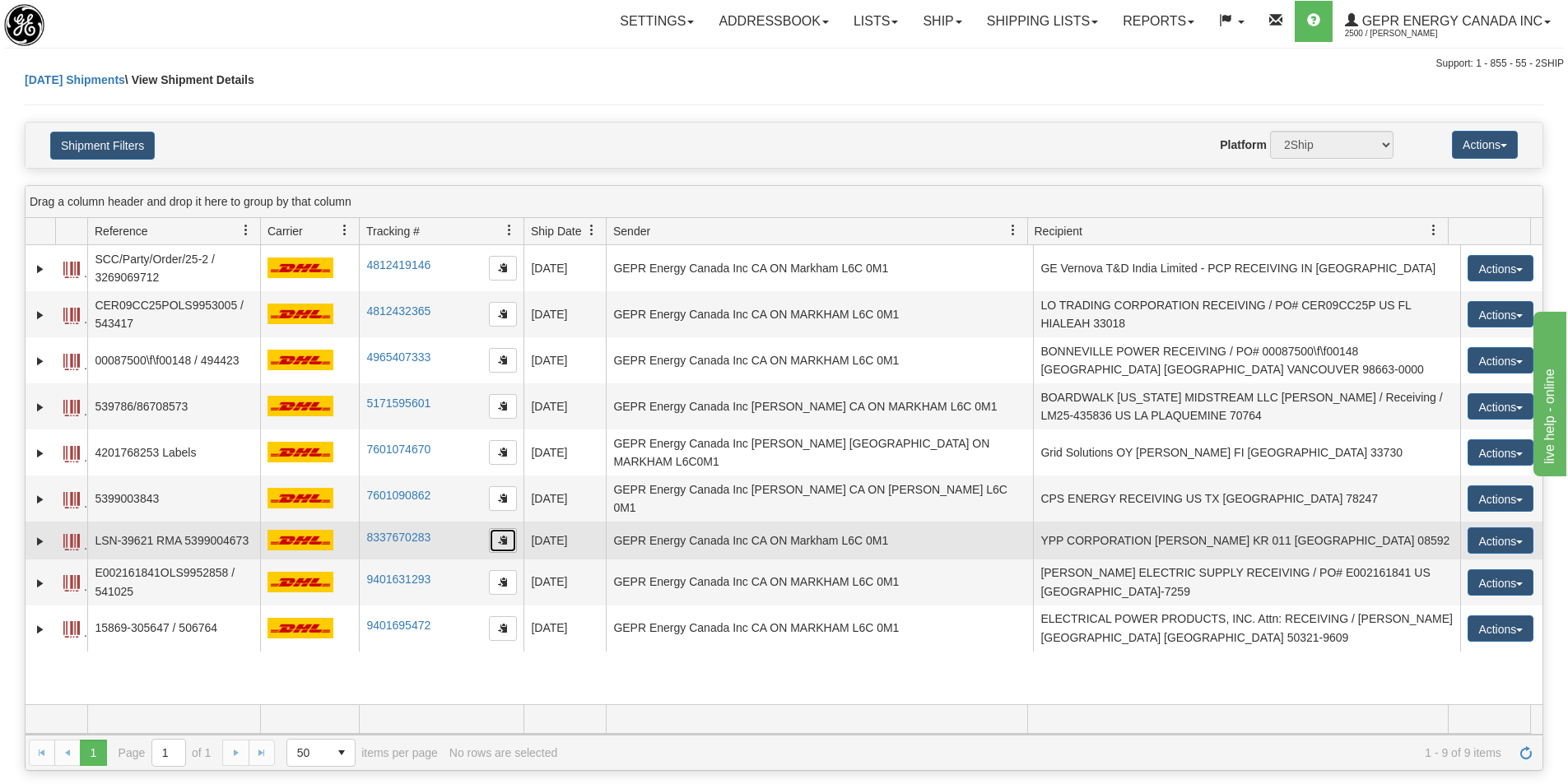
click at [495, 528] on button "button" at bounding box center [502, 541] width 28 height 25
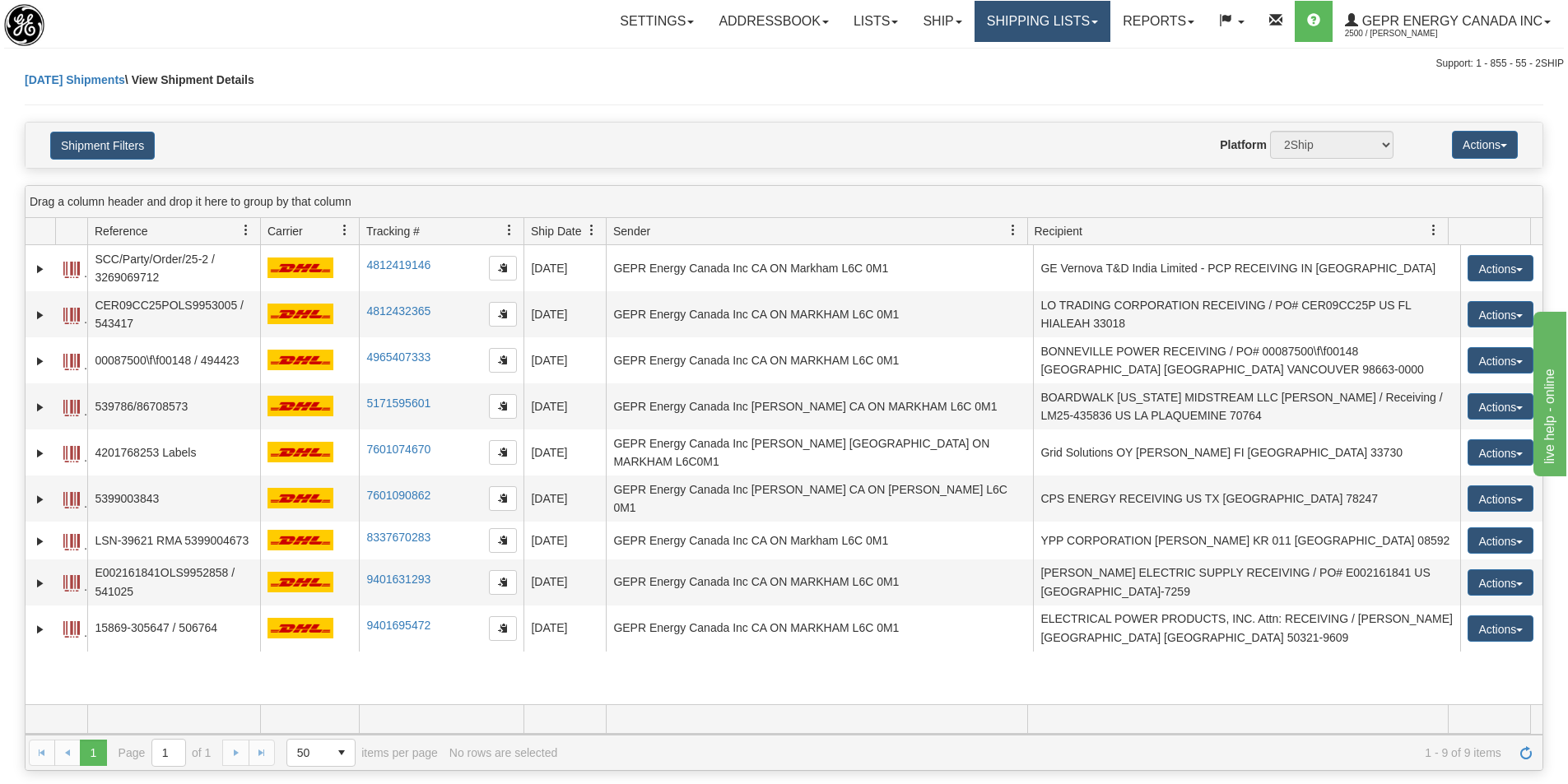
click at [994, 20] on link "Shipping lists" at bounding box center [1042, 21] width 135 height 41
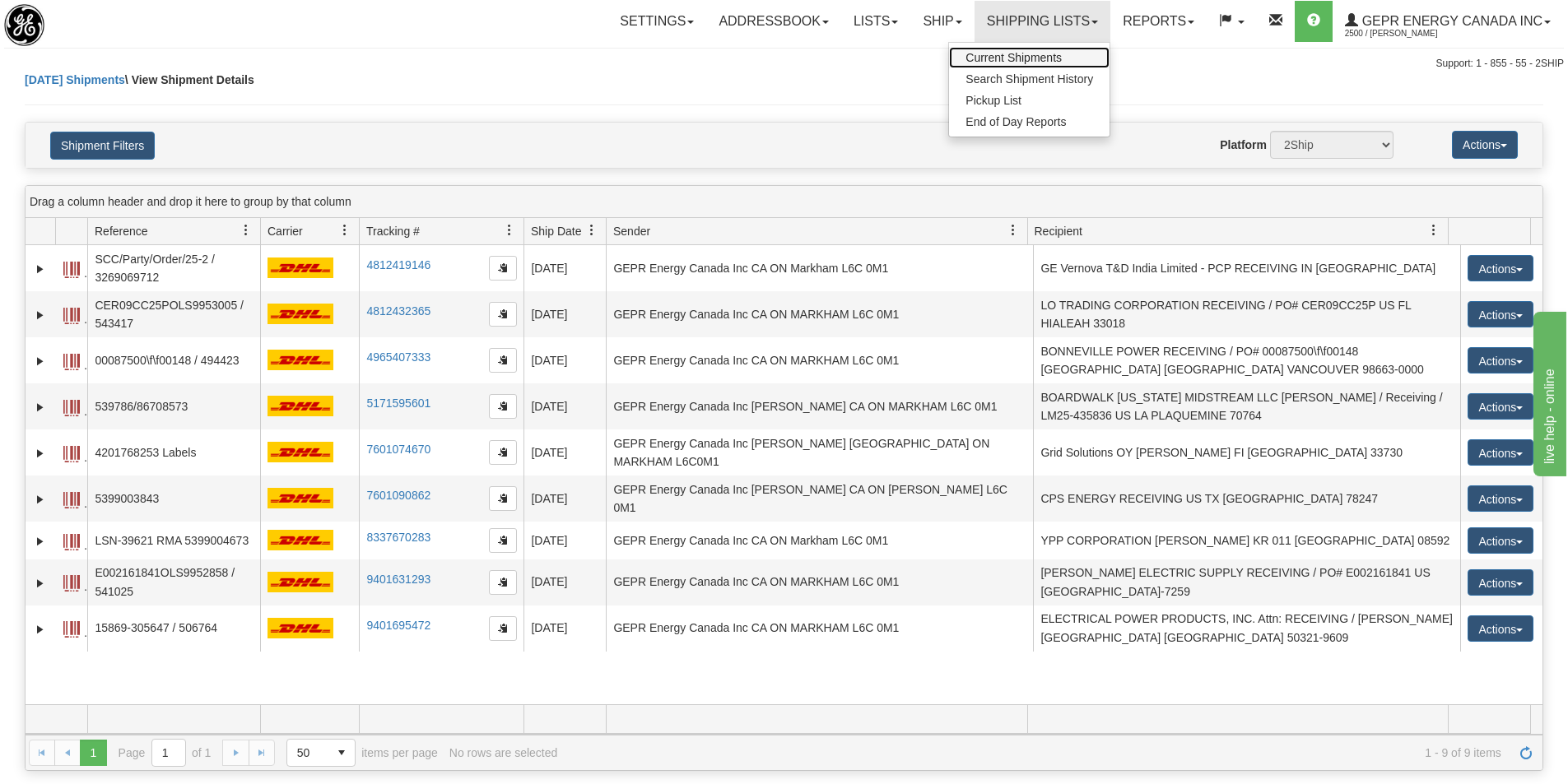
click at [1006, 53] on span "Current Shipments" at bounding box center [1014, 57] width 96 height 13
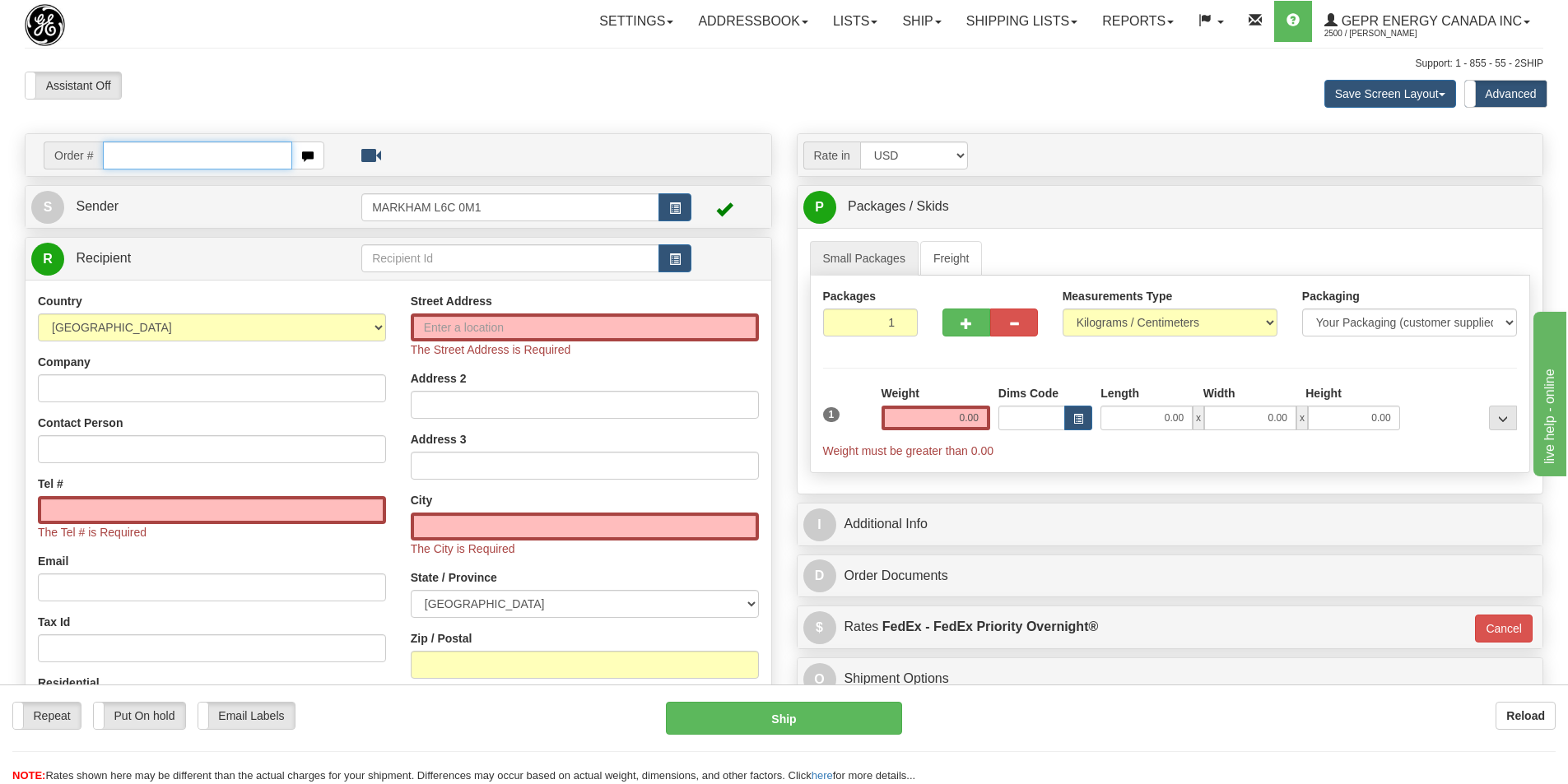
click at [223, 167] on input "text" at bounding box center [197, 155] width 189 height 28
paste input "0086709072"
type input "86709072"
click at [247, 94] on body "Training Course Close Toggle navigation Settings Shipping Preferences New Recip…" at bounding box center [790, 392] width 1580 height 784
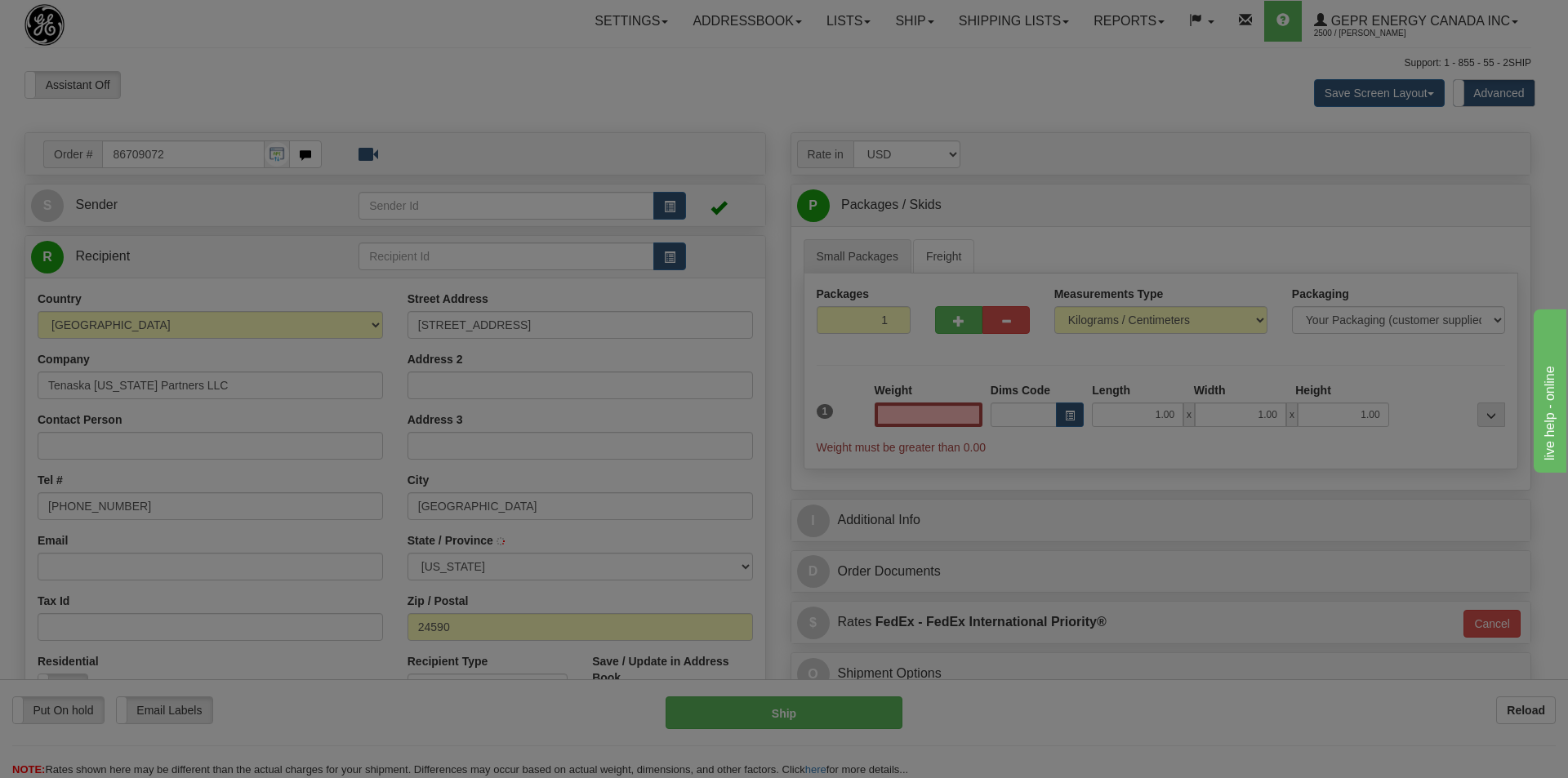
type input "[GEOGRAPHIC_DATA]"
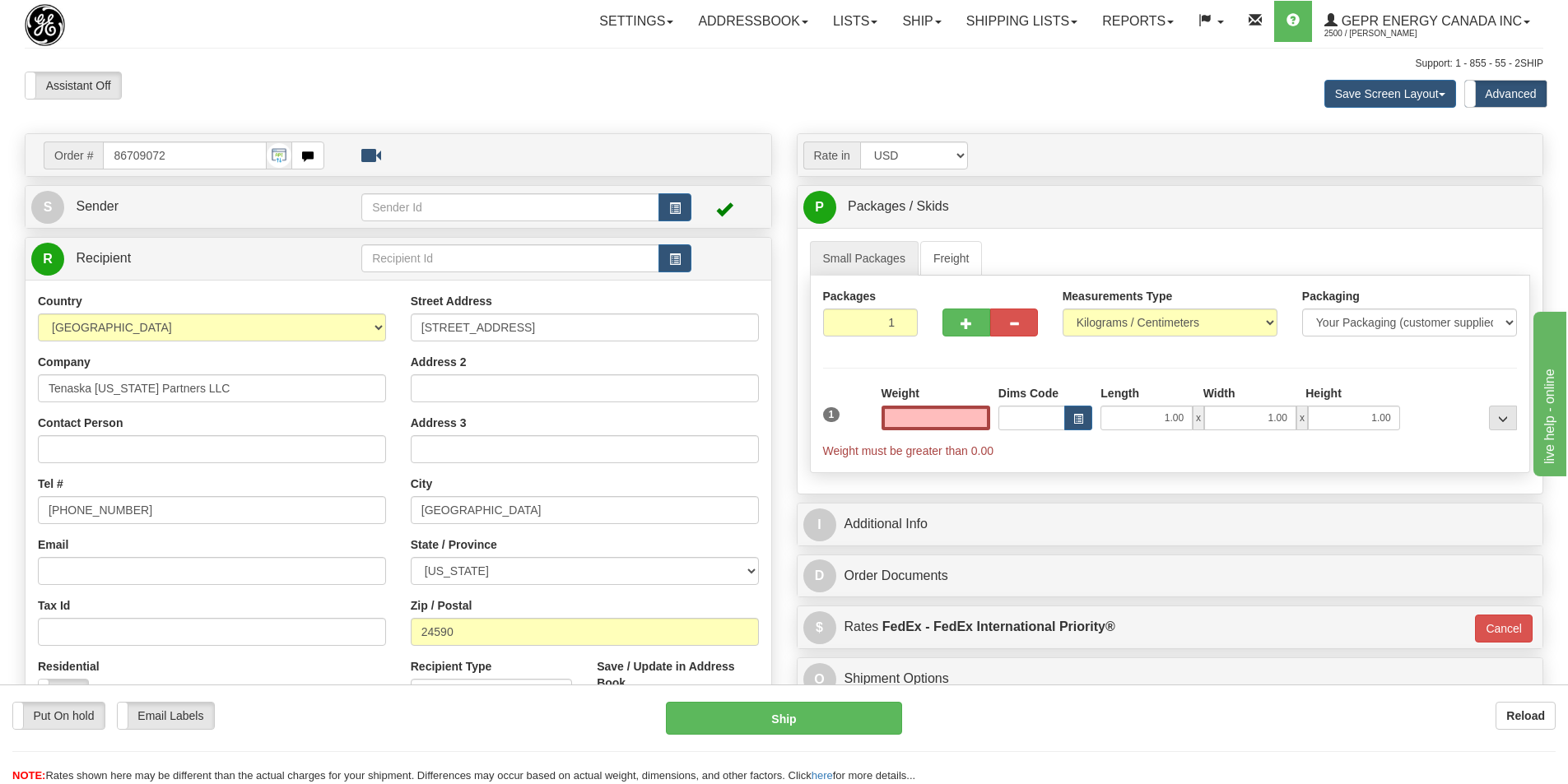
type input "0.00"
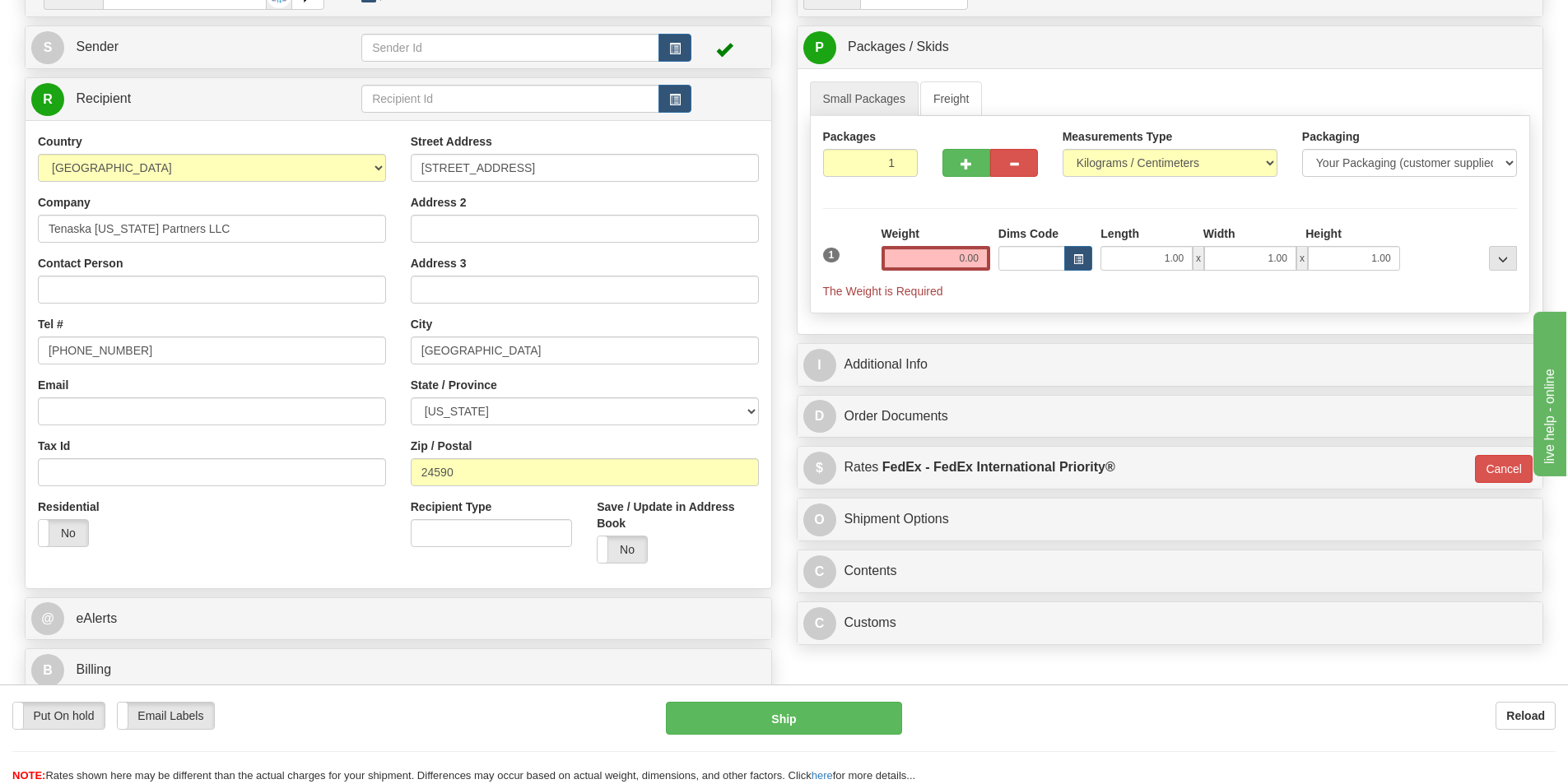
scroll to position [165, 0]
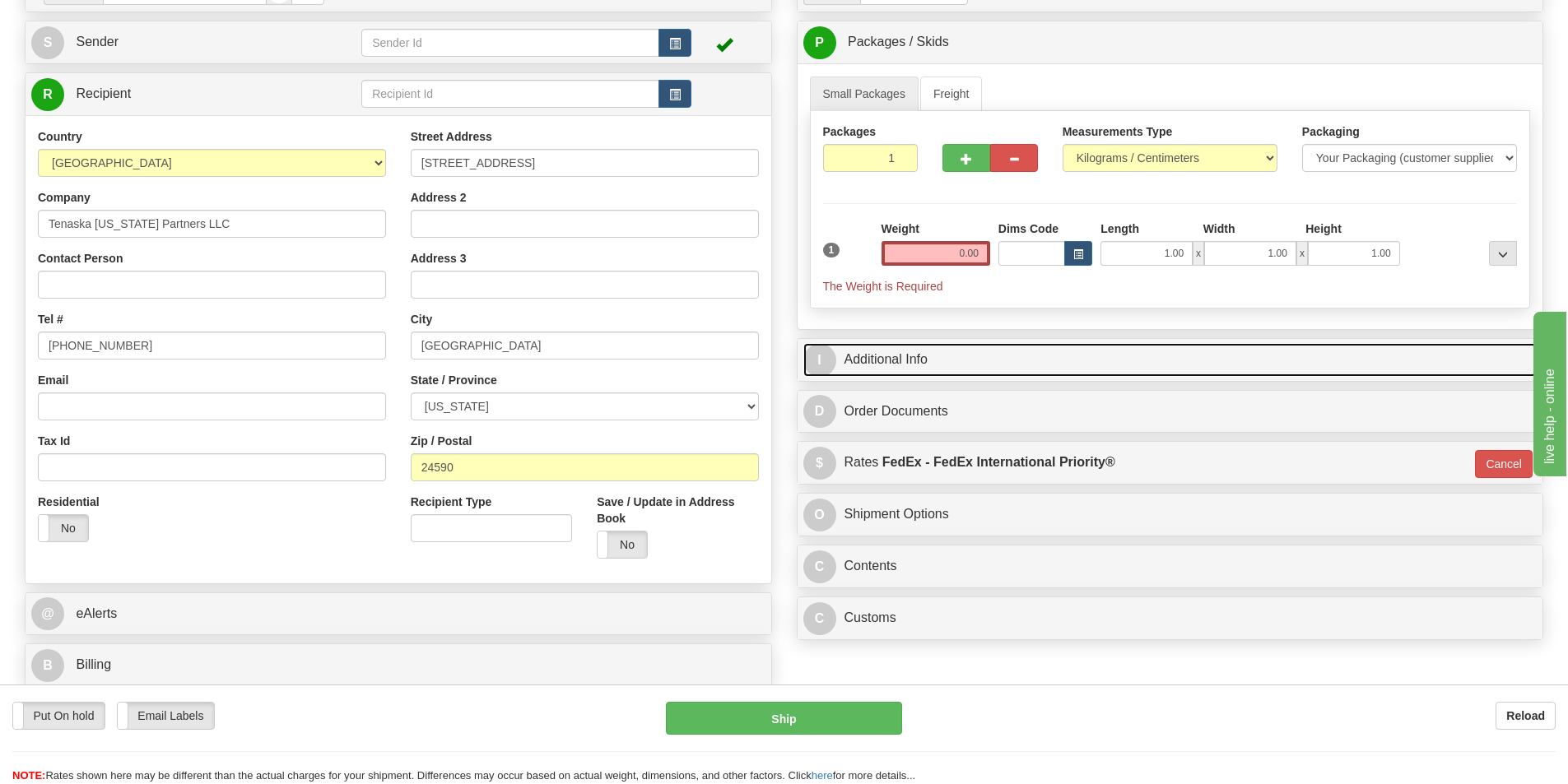
click at [973, 352] on link "I Additional Info" at bounding box center [1170, 360] width 735 height 34
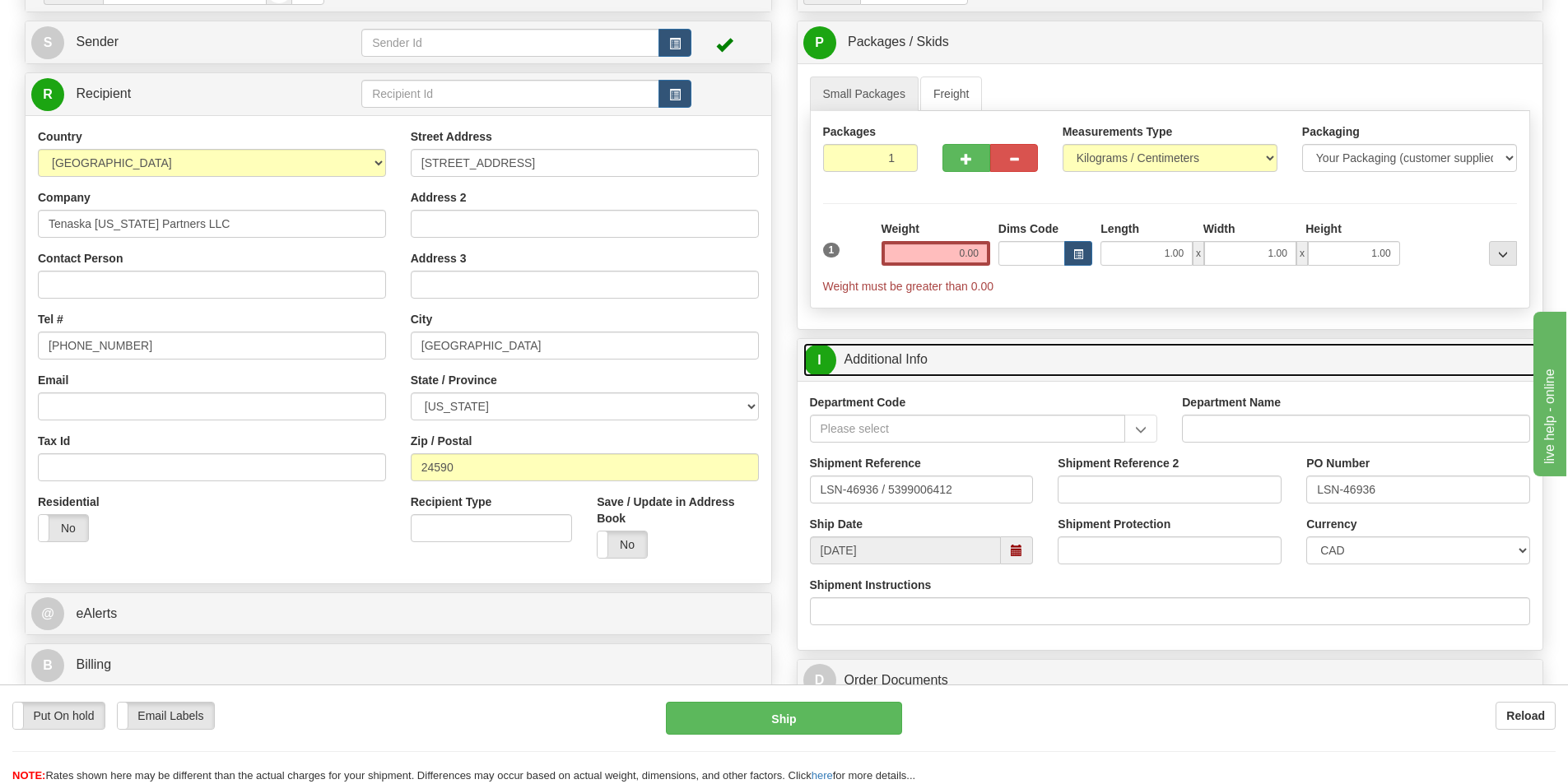
scroll to position [247, 0]
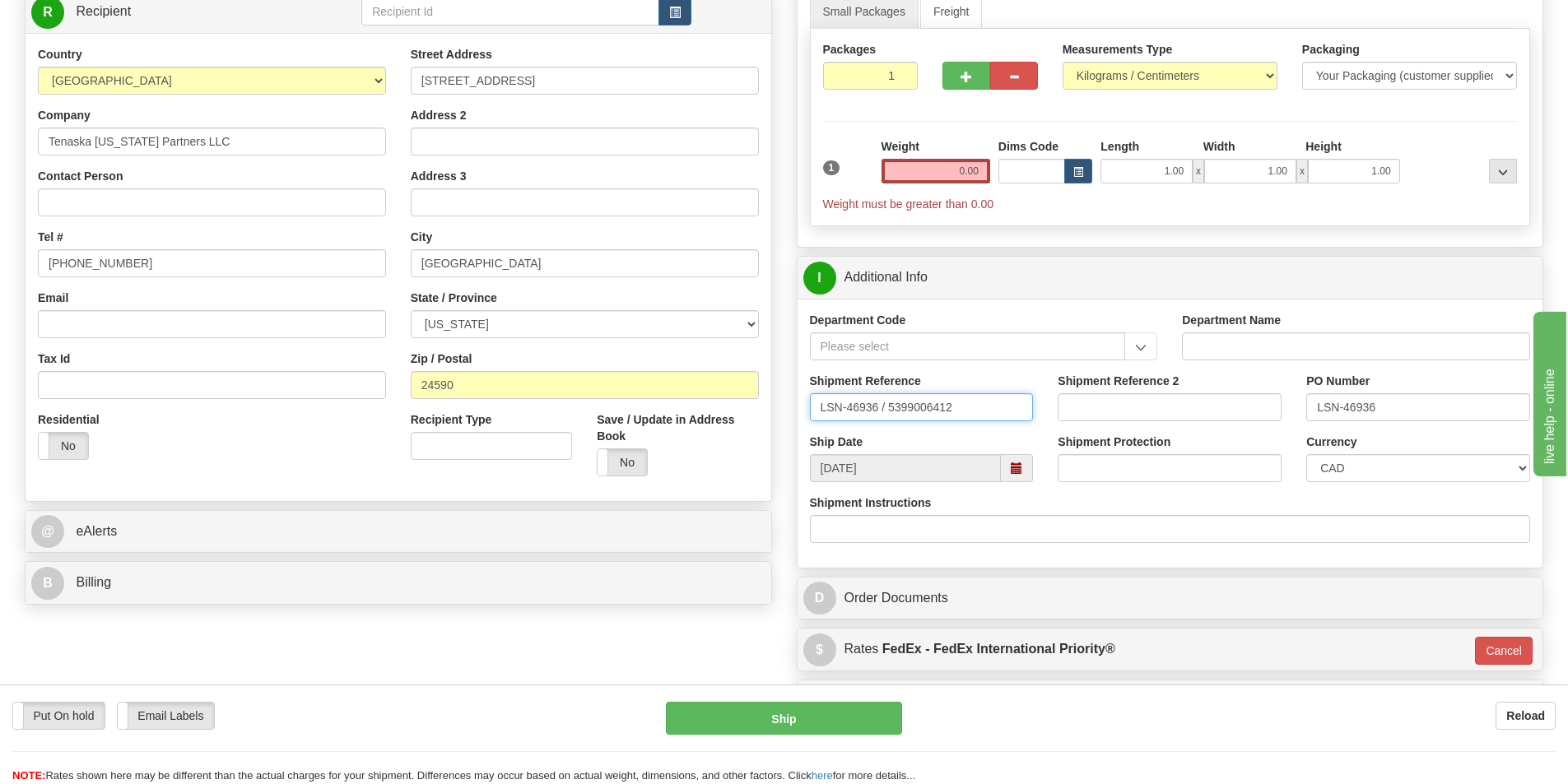
drag, startPoint x: 961, startPoint y: 406, endPoint x: 802, endPoint y: 429, distance: 160.7
click at [805, 427] on div "Shipment Reference LSN-46936 / 5399006412" at bounding box center [922, 403] width 249 height 61
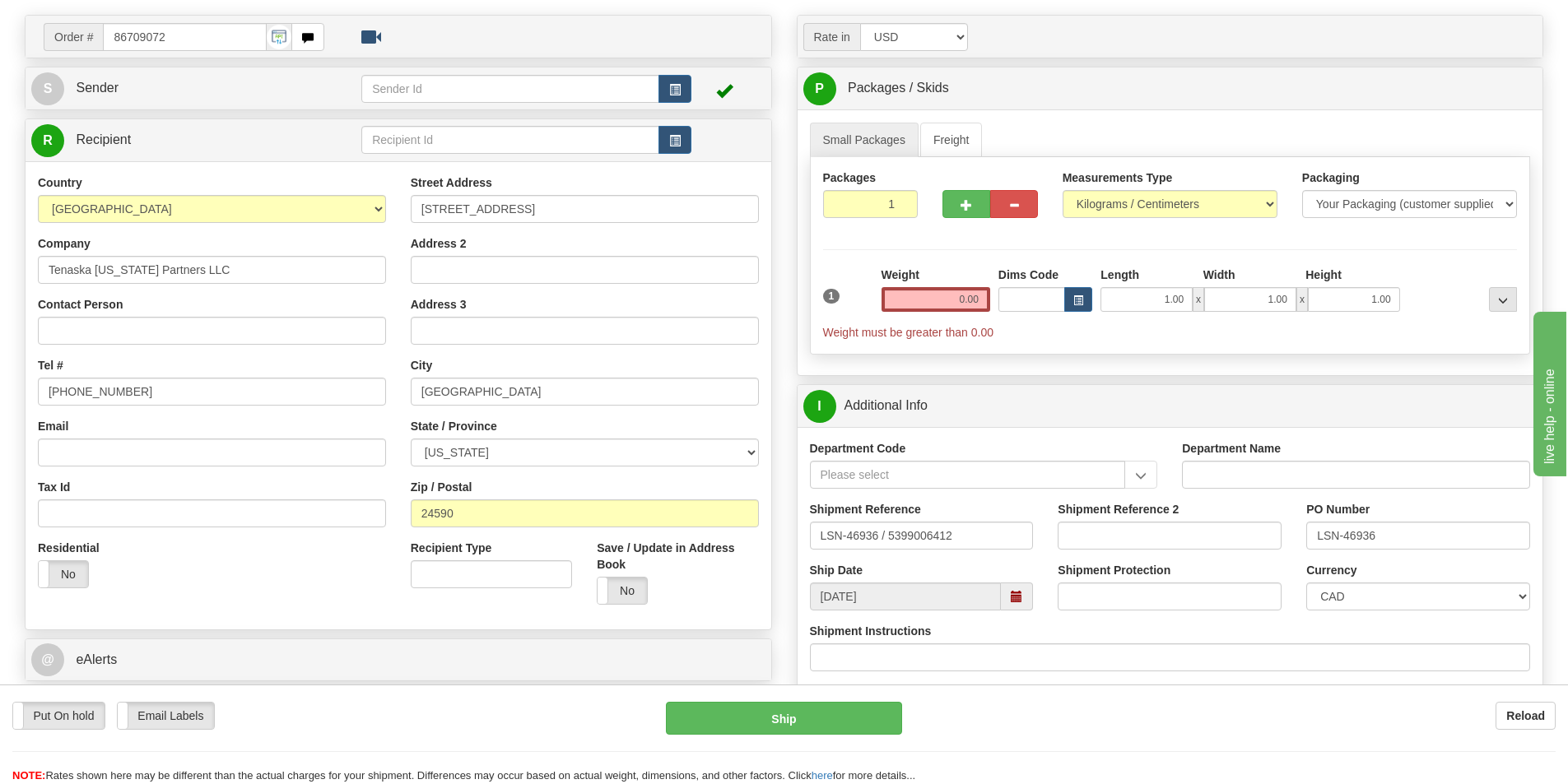
scroll to position [82, 0]
